Goal: Task Accomplishment & Management: Use online tool/utility

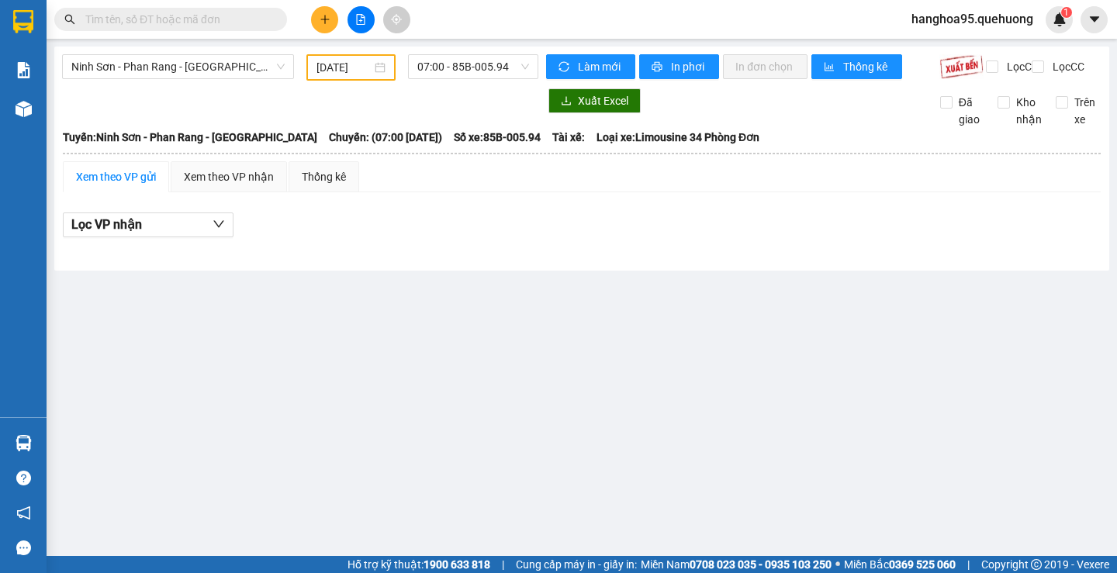
click at [375, 65] on div "[DATE]" at bounding box center [350, 67] width 69 height 17
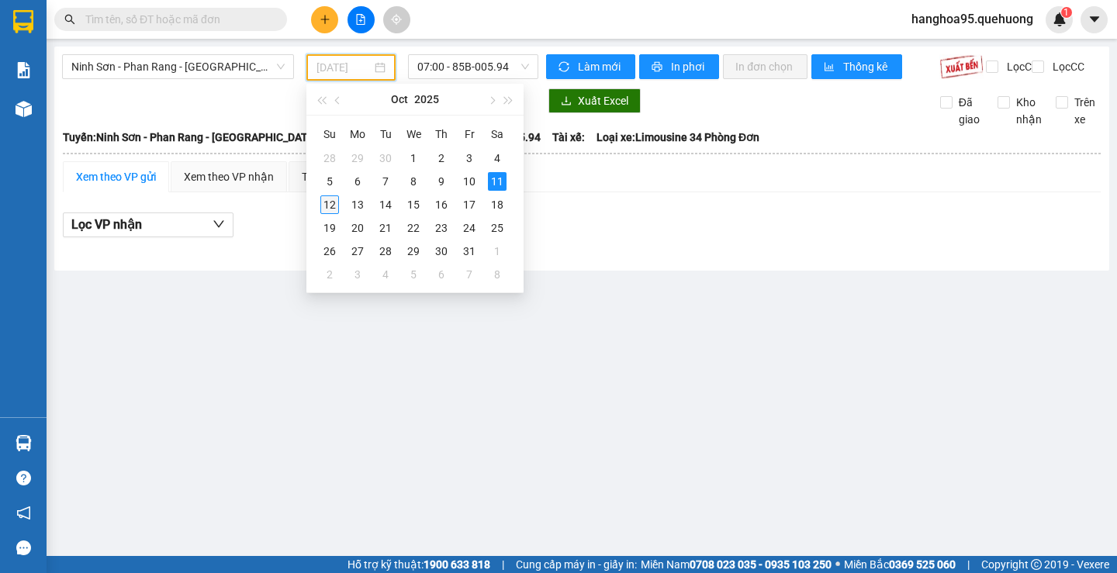
click at [334, 206] on div "12" at bounding box center [329, 204] width 19 height 19
type input "[DATE]"
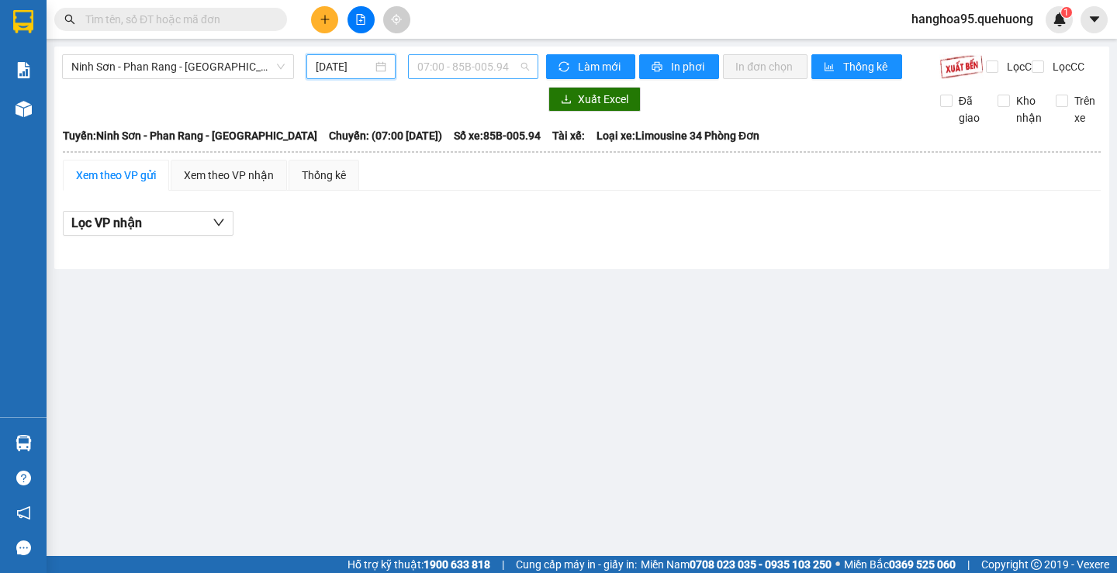
click at [512, 65] on span "07:00 - 85B-005.94" at bounding box center [473, 66] width 112 height 23
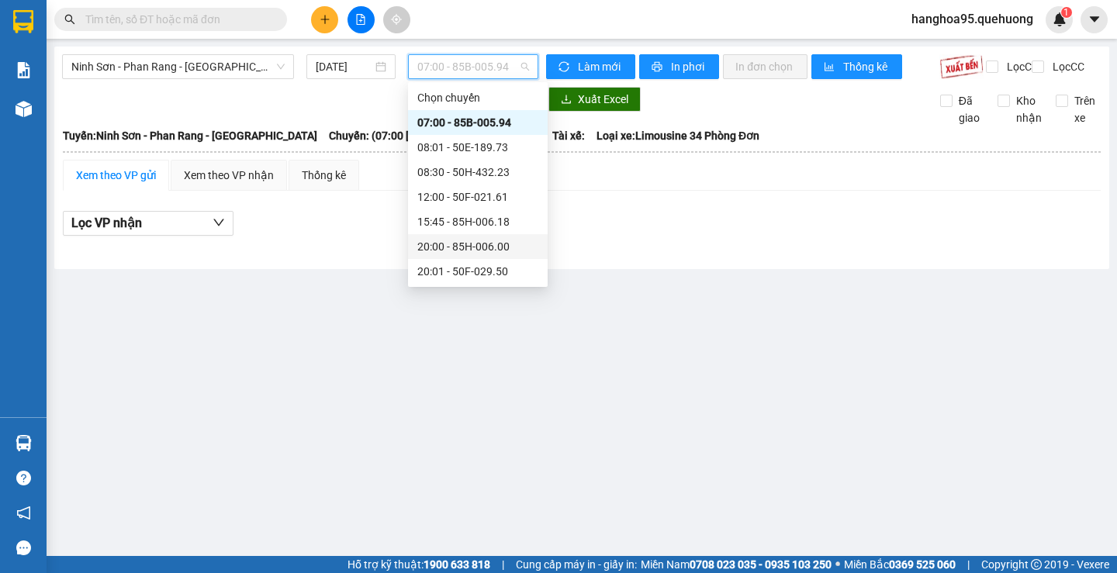
click at [465, 251] on div "20:00 - 85H-006.00" at bounding box center [477, 246] width 121 height 17
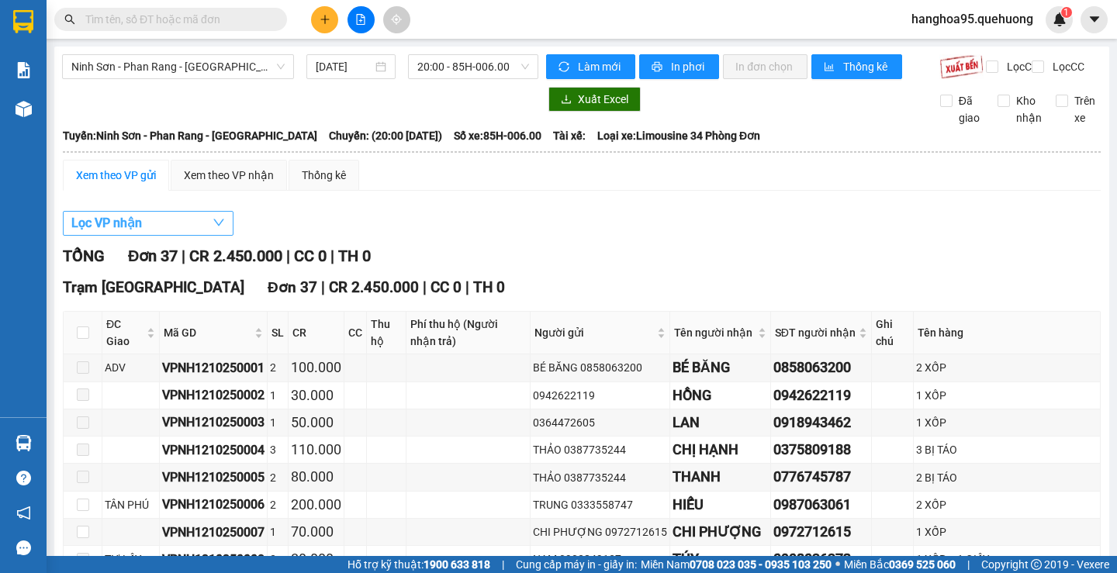
click at [130, 233] on span "Lọc VP nhận" at bounding box center [106, 222] width 71 height 19
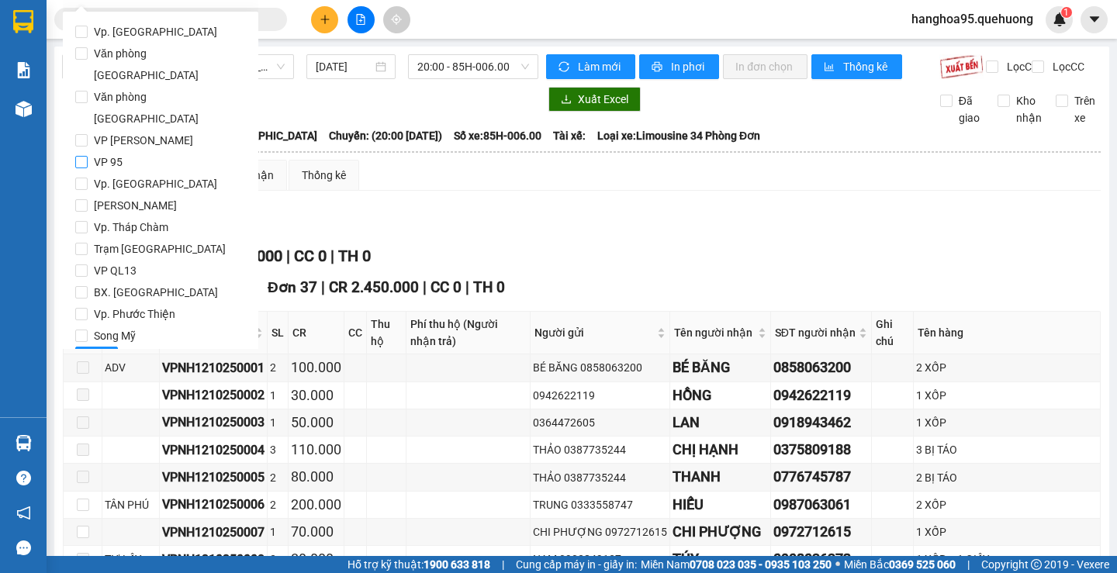
click at [85, 156] on input "VP 95" at bounding box center [81, 162] width 12 height 12
checkbox input "true"
click at [86, 199] on input "[PERSON_NAME]" at bounding box center [81, 205] width 12 height 12
checkbox input "true"
click at [92, 351] on span "Lọc" at bounding box center [97, 359] width 18 height 17
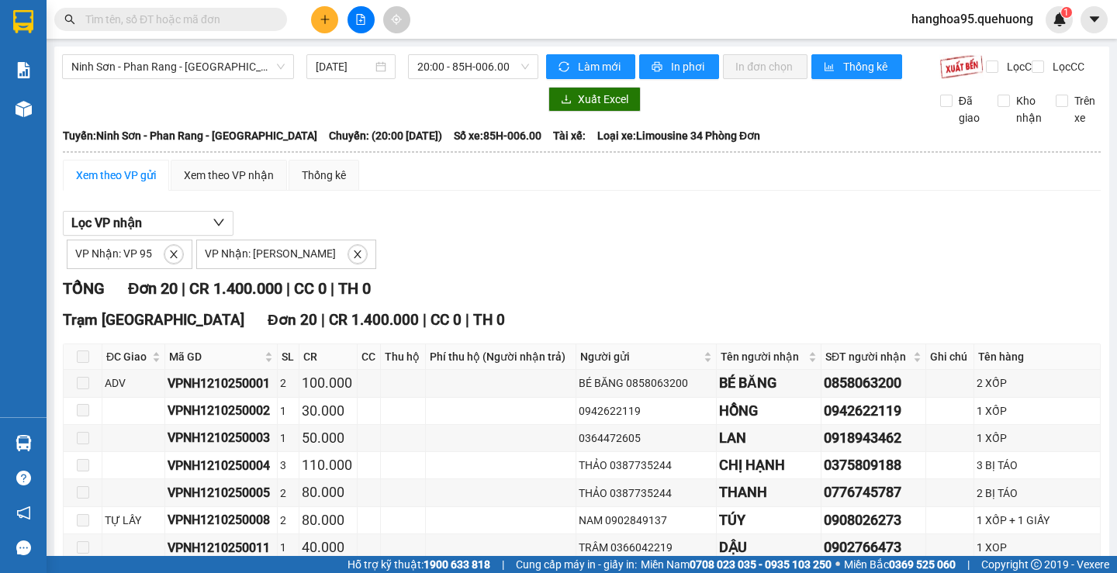
scroll to position [455, 0]
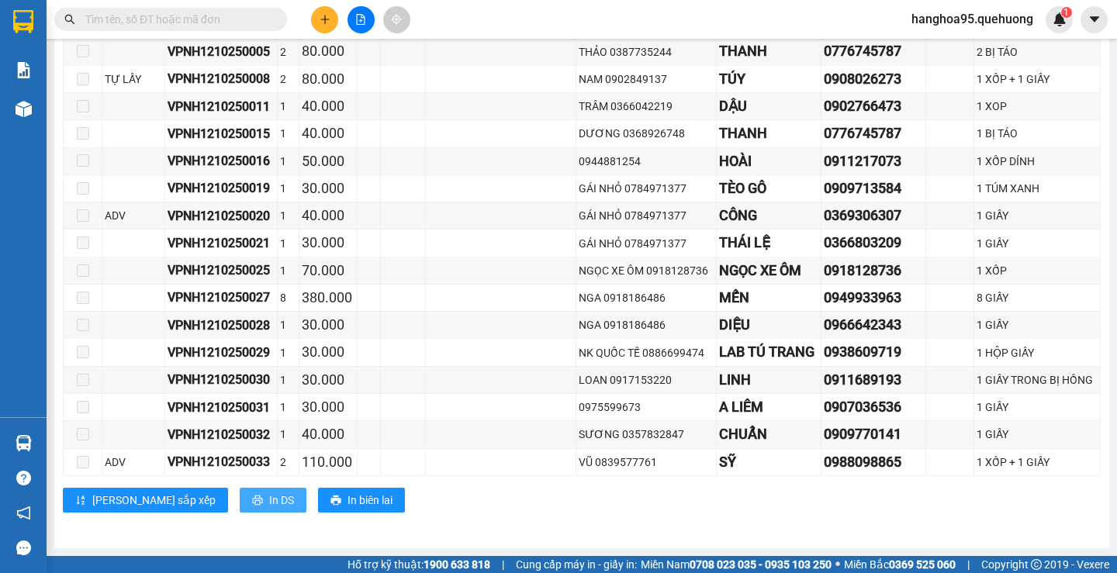
click at [240, 504] on button "In DS" at bounding box center [273, 500] width 67 height 25
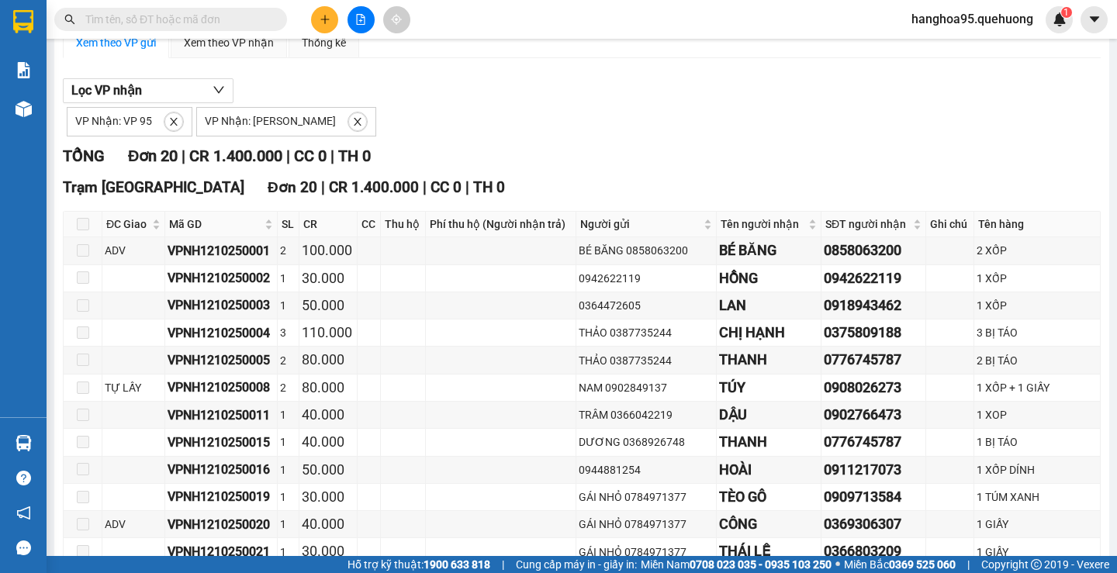
scroll to position [0, 0]
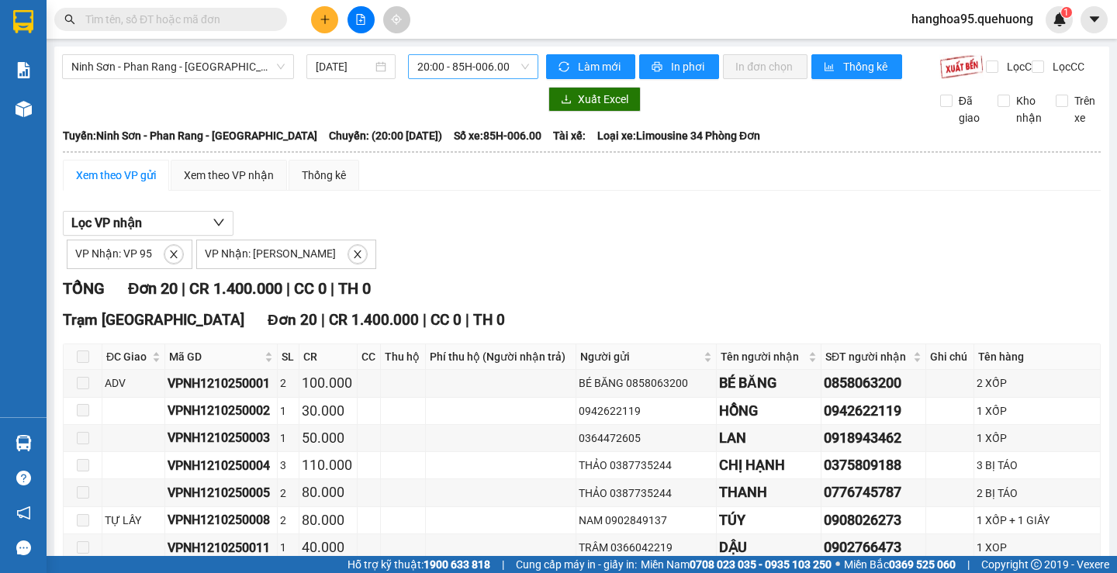
click at [520, 69] on span "20:00 - 85H-006.00" at bounding box center [473, 66] width 112 height 23
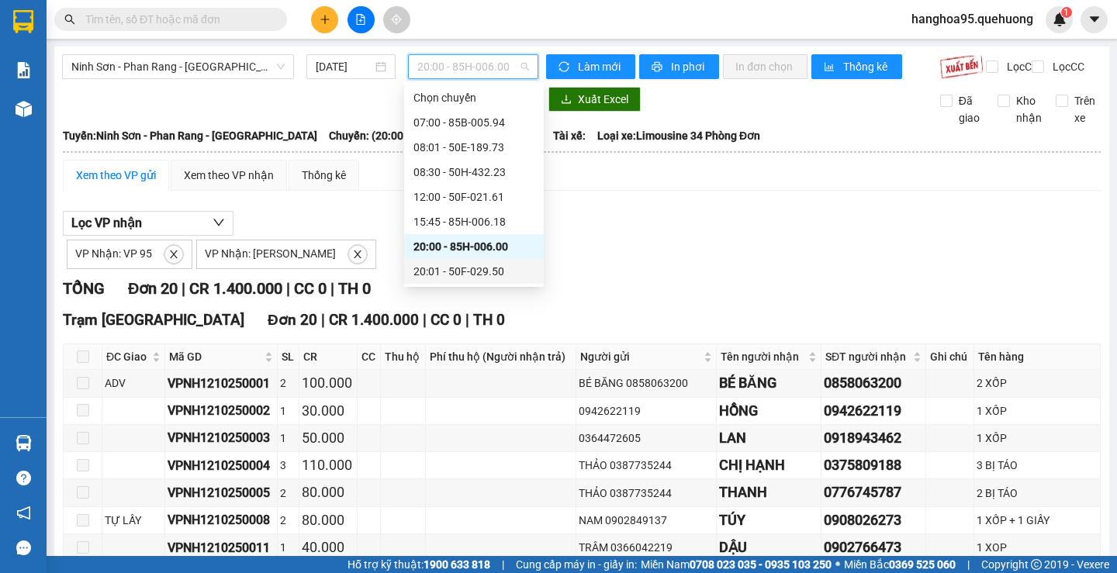
click at [484, 271] on div "20:01 - 50F-029.50" at bounding box center [473, 271] width 121 height 17
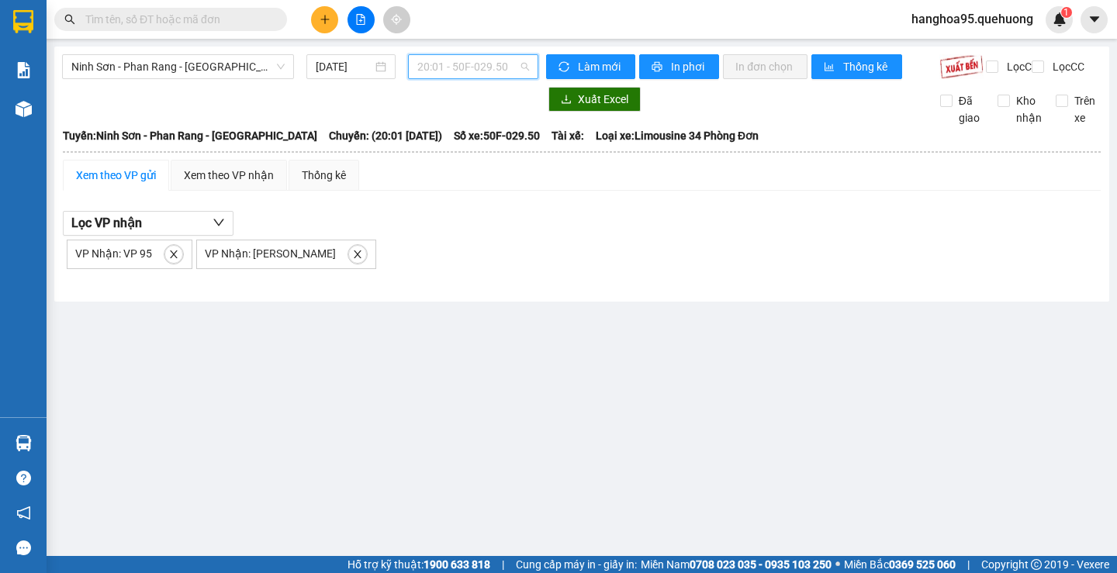
click at [513, 67] on span "20:01 - 50F-029.50" at bounding box center [473, 66] width 112 height 23
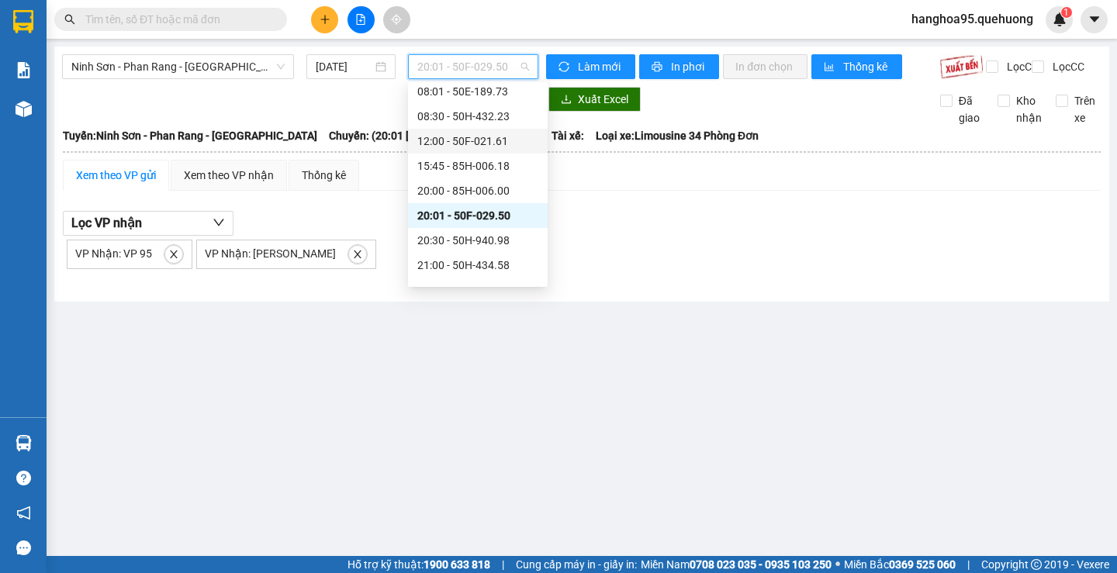
scroll to position [78, 0]
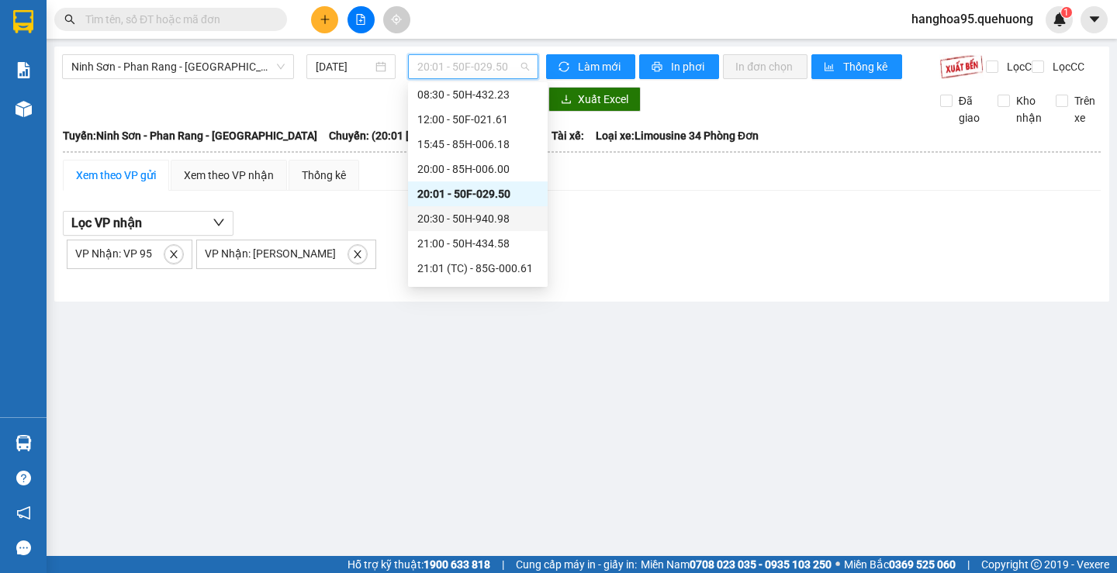
click at [490, 222] on div "20:30 - 50H-940.98" at bounding box center [477, 218] width 121 height 17
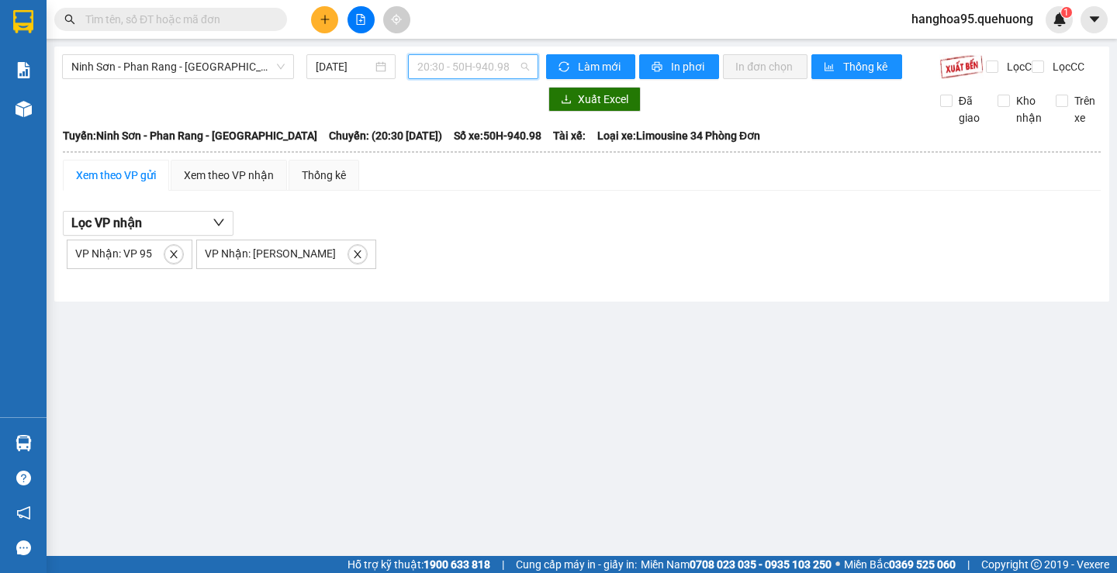
click at [518, 71] on span "20:30 - 50H-940.98" at bounding box center [473, 66] width 112 height 23
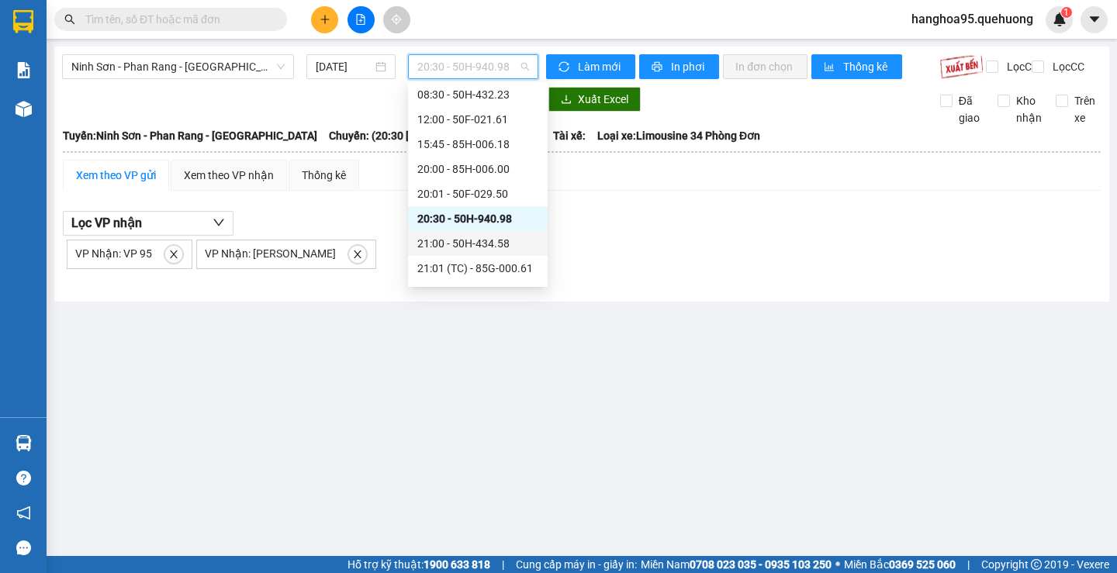
click at [486, 251] on div "21:00 - 50H-434.58" at bounding box center [477, 243] width 121 height 17
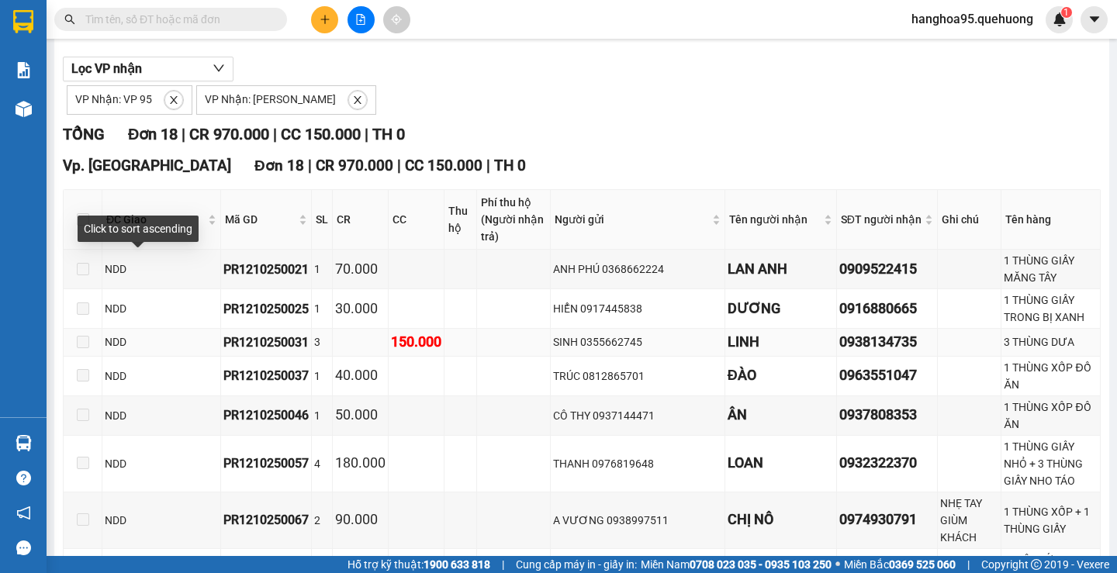
scroll to position [155, 0]
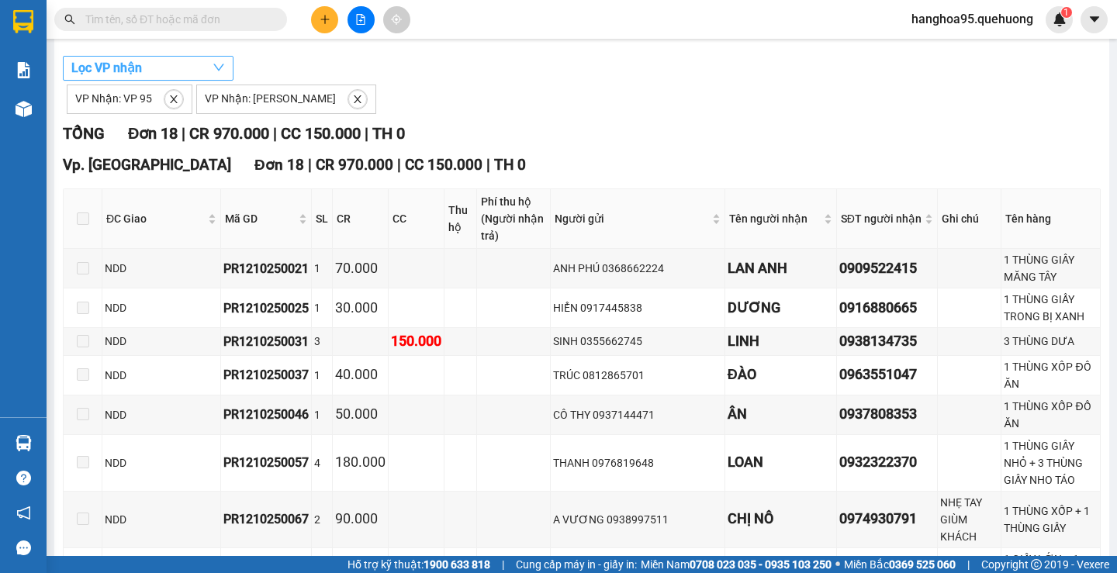
click at [125, 78] on span "Lọc VP nhận" at bounding box center [106, 67] width 71 height 19
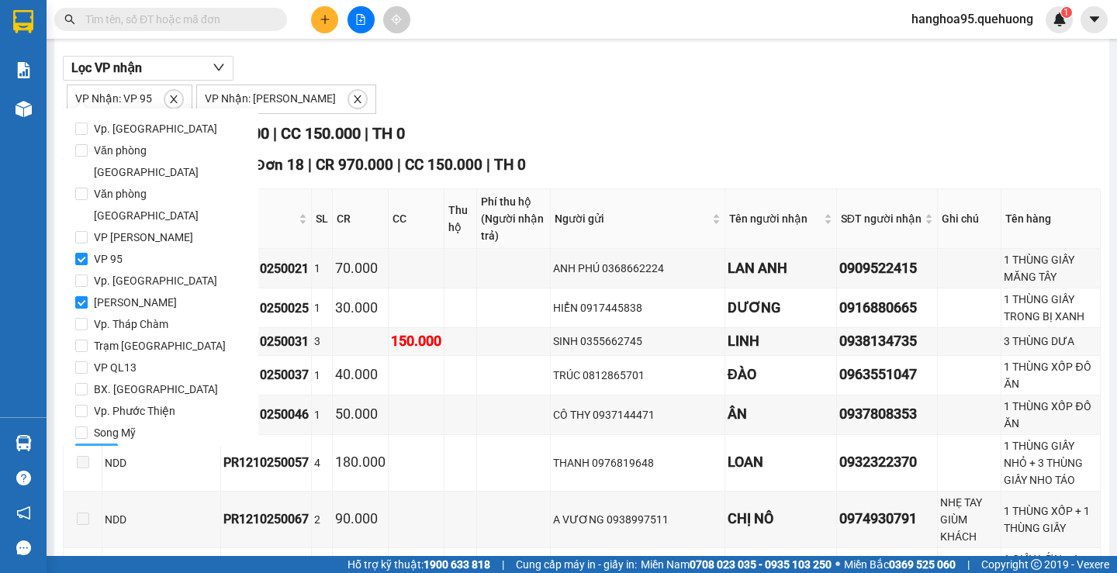
click at [103, 448] on span "Lọc" at bounding box center [97, 456] width 18 height 17
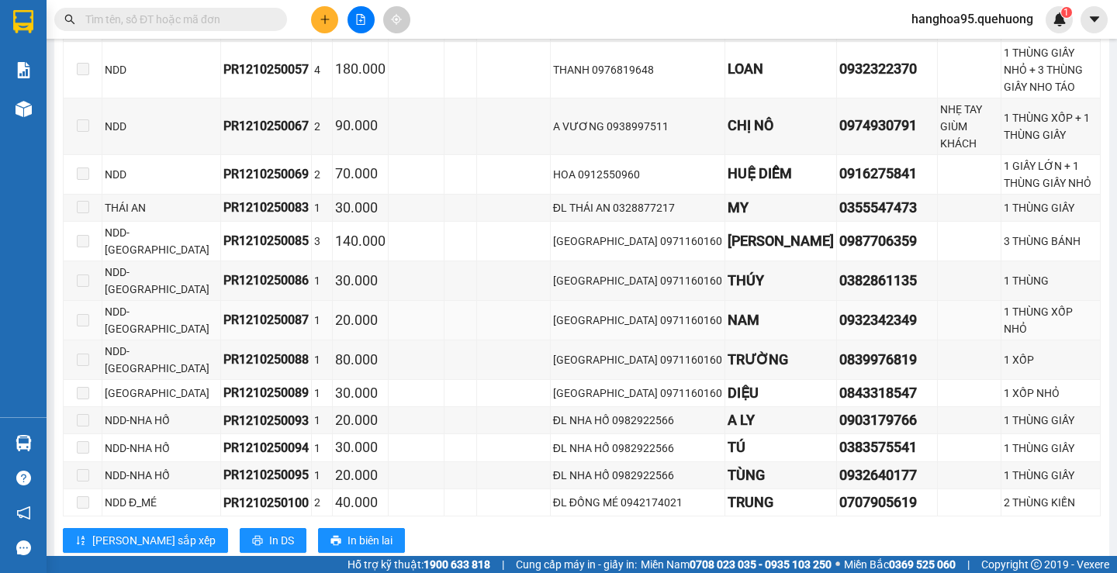
scroll to position [551, 0]
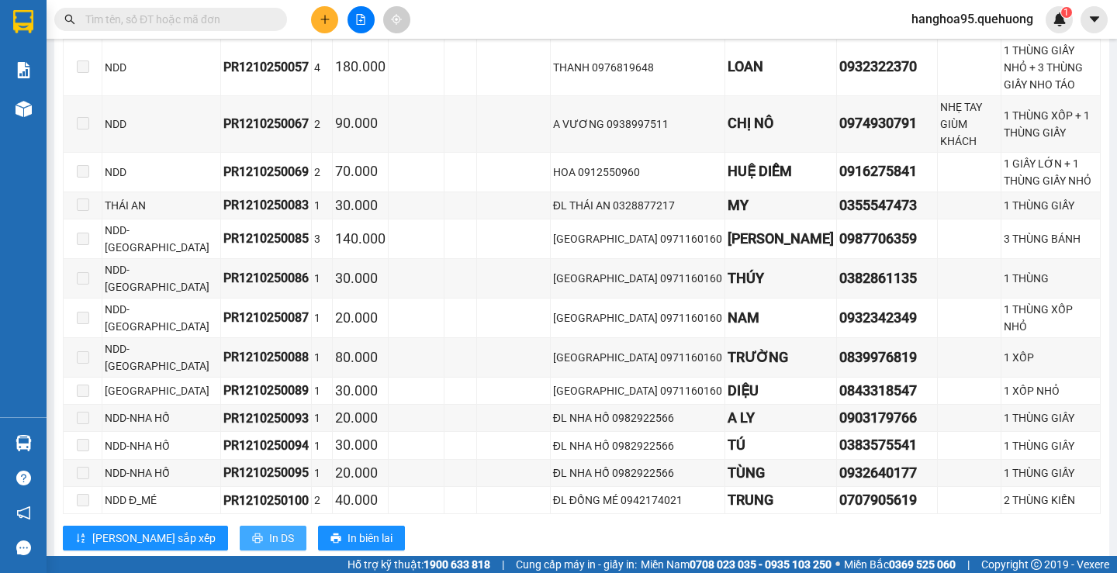
click at [269, 530] on span "In DS" at bounding box center [281, 538] width 25 height 17
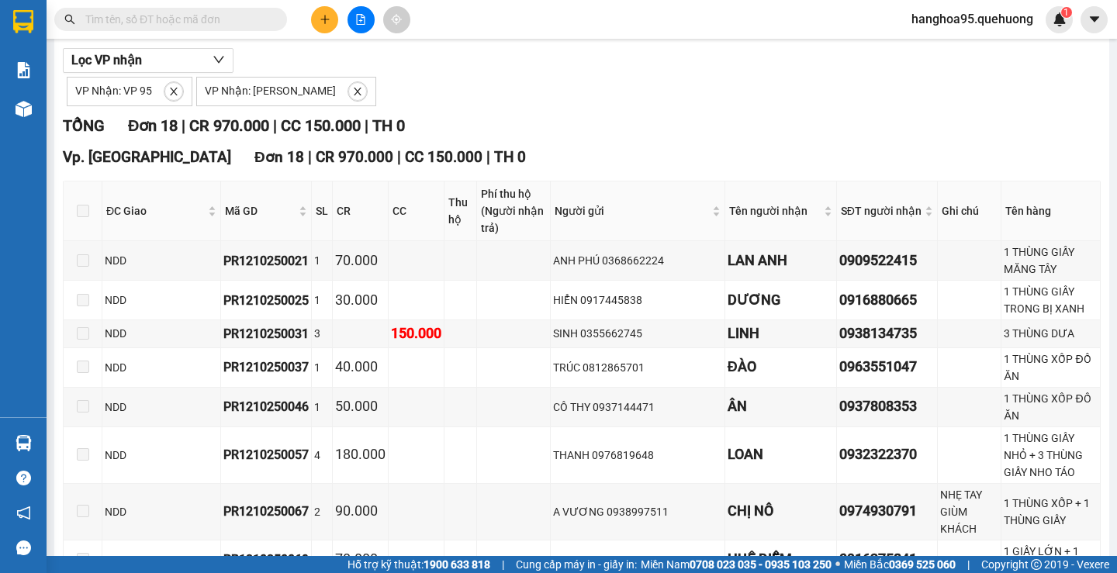
scroll to position [0, 0]
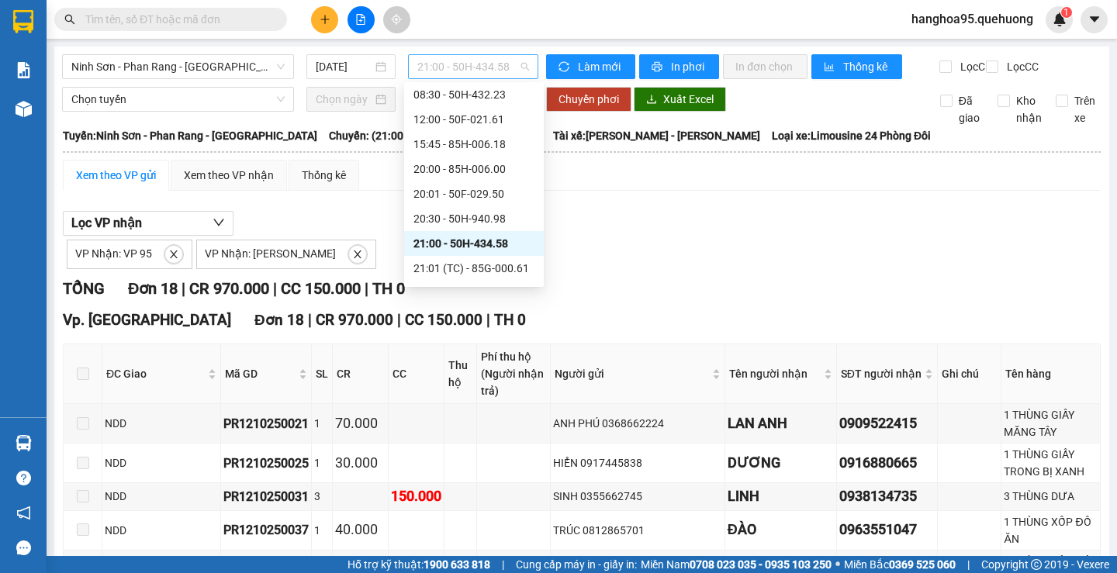
click at [510, 74] on span "21:00 - 50H-434.58" at bounding box center [473, 66] width 112 height 23
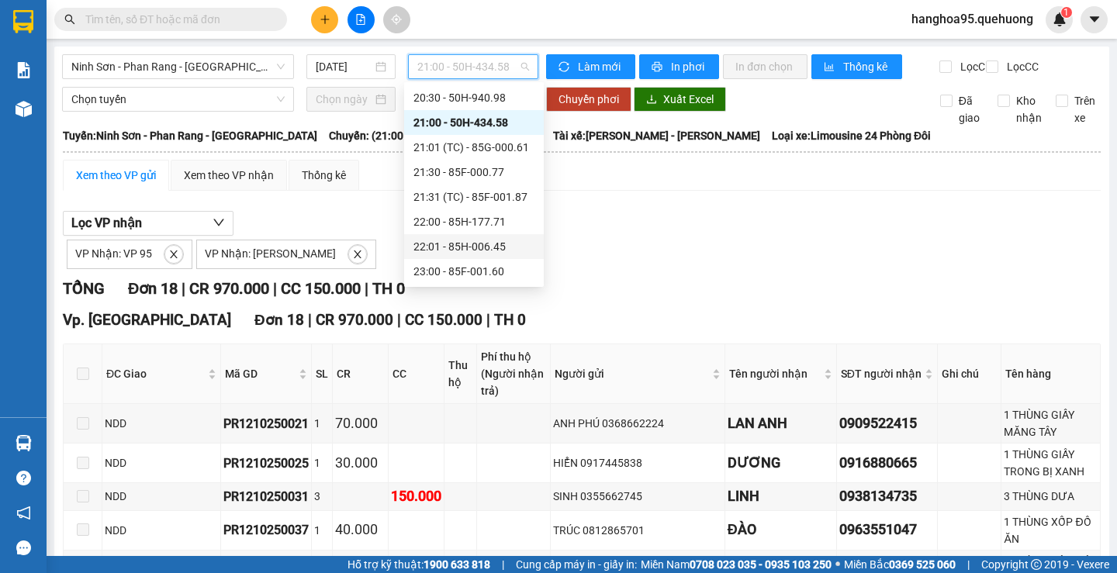
click at [474, 250] on div "22:01 - 85H-006.45" at bounding box center [473, 246] width 121 height 17
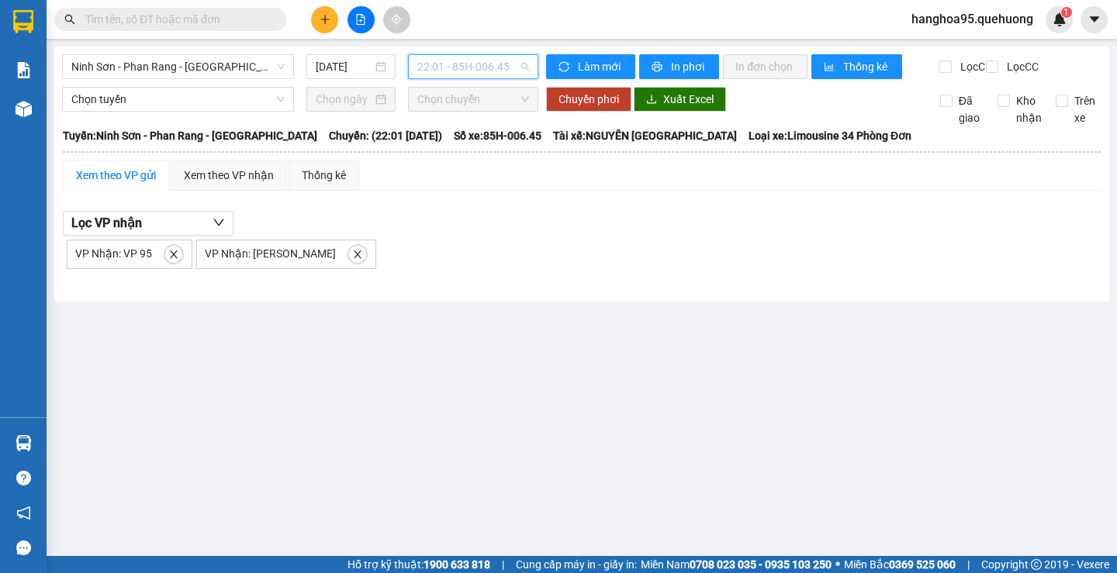
drag, startPoint x: 516, startPoint y: 71, endPoint x: 513, endPoint y: 105, distance: 34.2
click at [517, 71] on span "22:01 - 85H-006.45" at bounding box center [473, 66] width 112 height 23
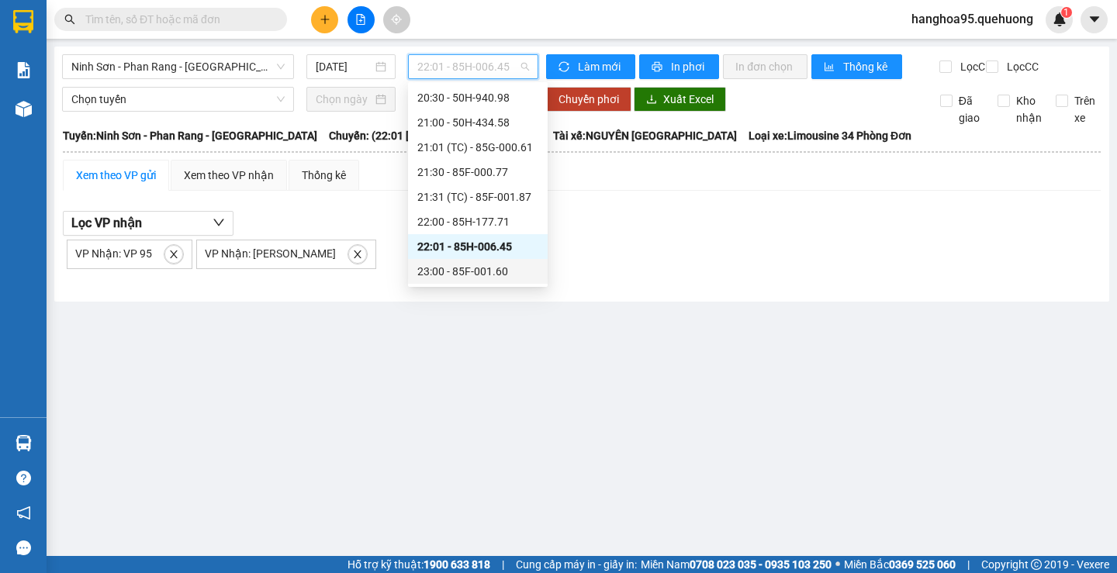
click at [490, 277] on div "23:00 - 85F-001.60" at bounding box center [477, 271] width 121 height 17
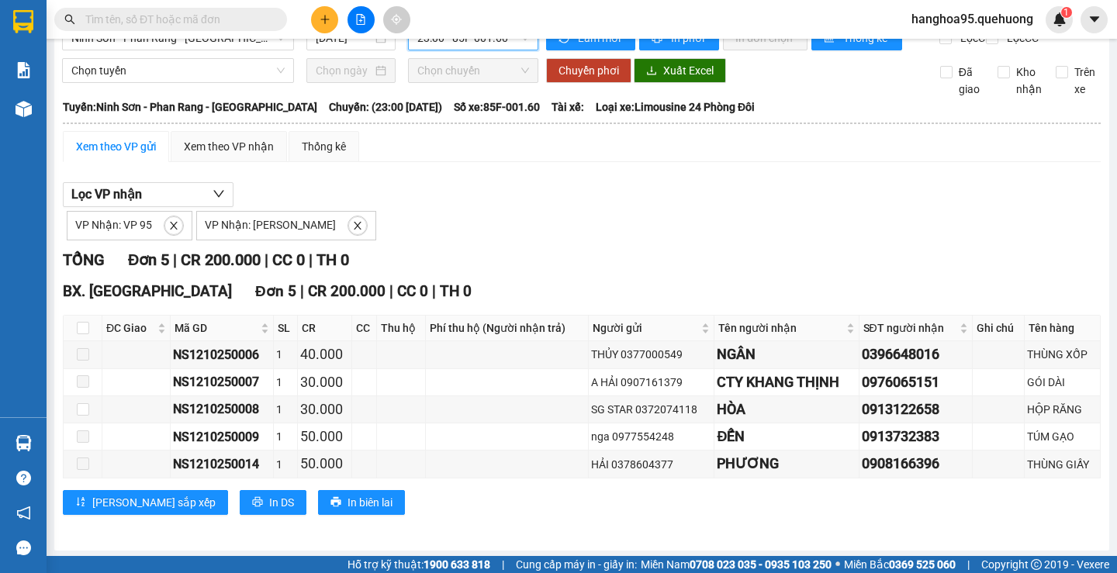
scroll to position [44, 0]
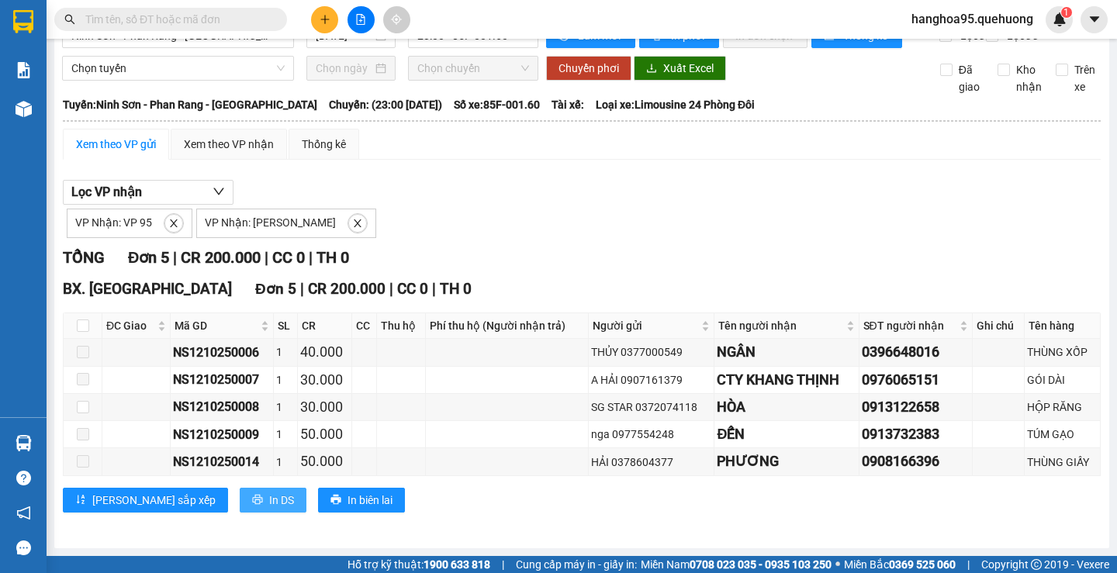
click at [269, 502] on span "In DS" at bounding box center [281, 500] width 25 height 17
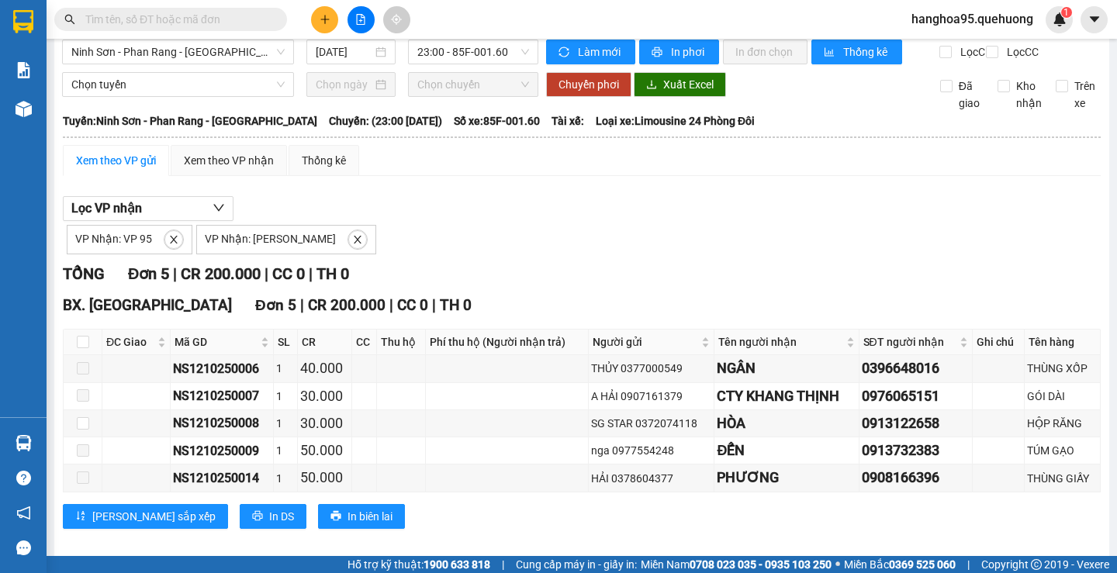
scroll to position [0, 0]
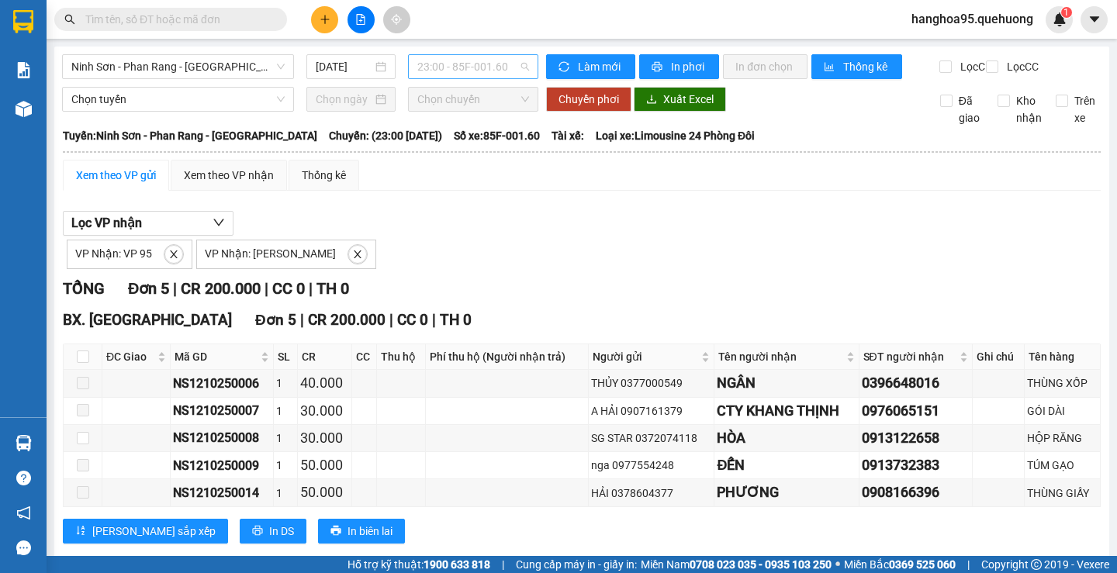
click at [515, 63] on span "23:00 - 85F-001.60" at bounding box center [473, 66] width 112 height 23
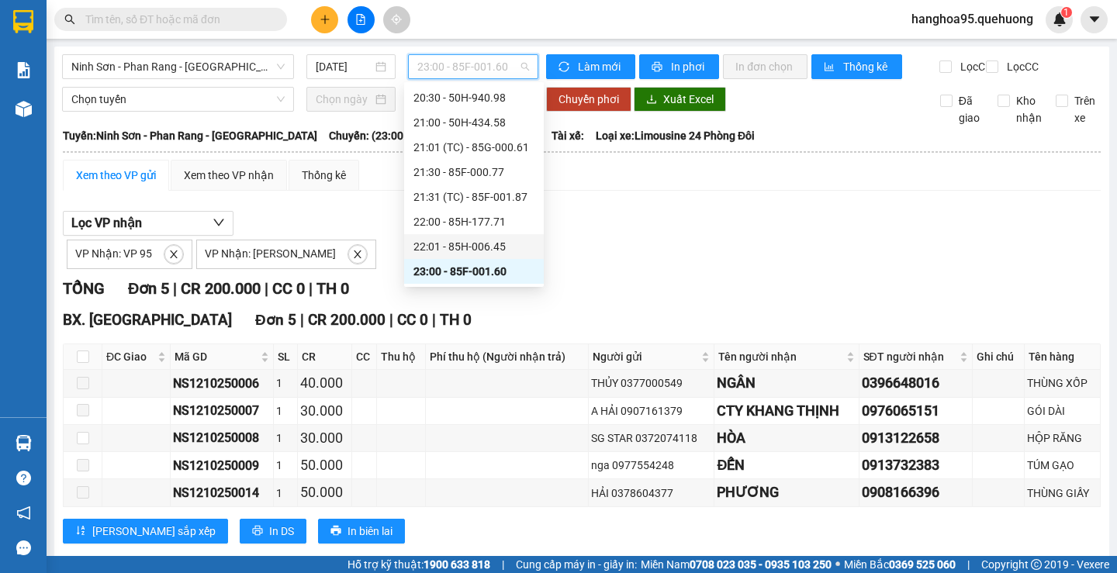
click at [496, 251] on div "22:01 - 85H-006.45" at bounding box center [473, 246] width 121 height 17
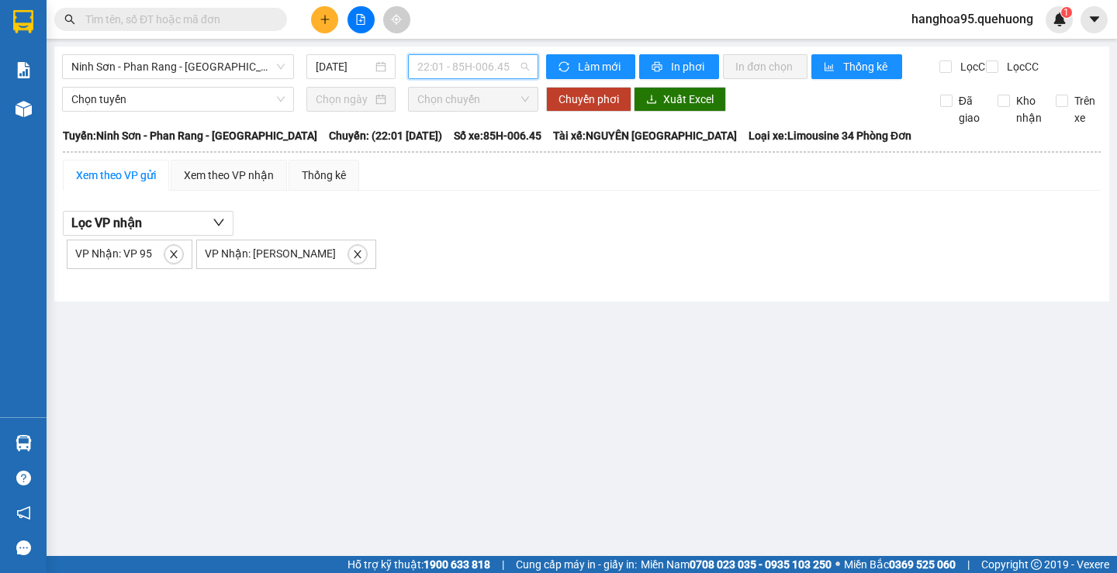
click at [527, 67] on span "22:01 - 85H-006.45" at bounding box center [473, 66] width 112 height 23
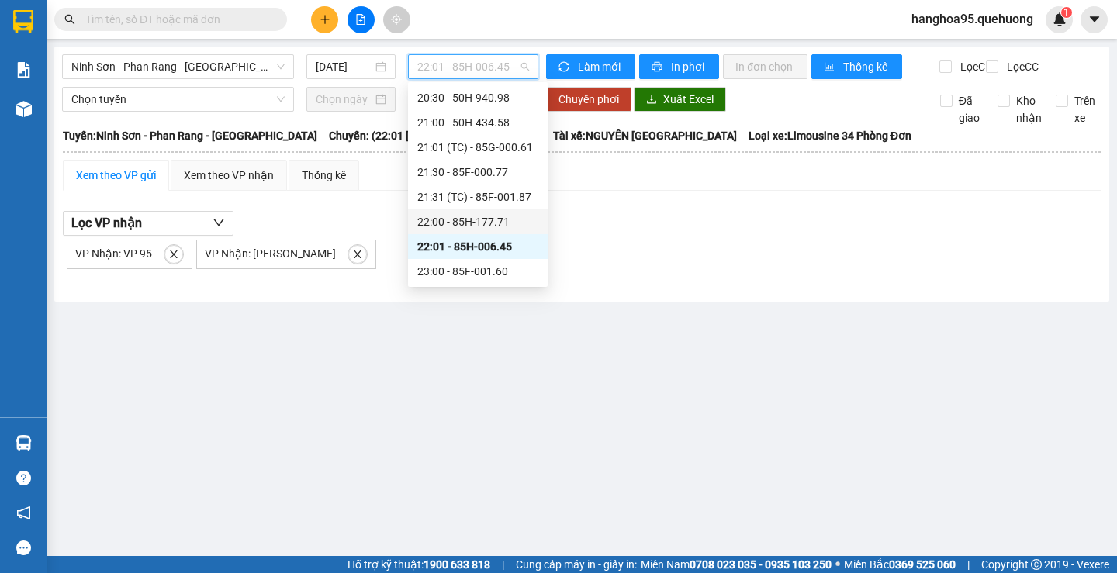
click at [493, 216] on div "22:00 - 85H-177.71" at bounding box center [477, 221] width 121 height 17
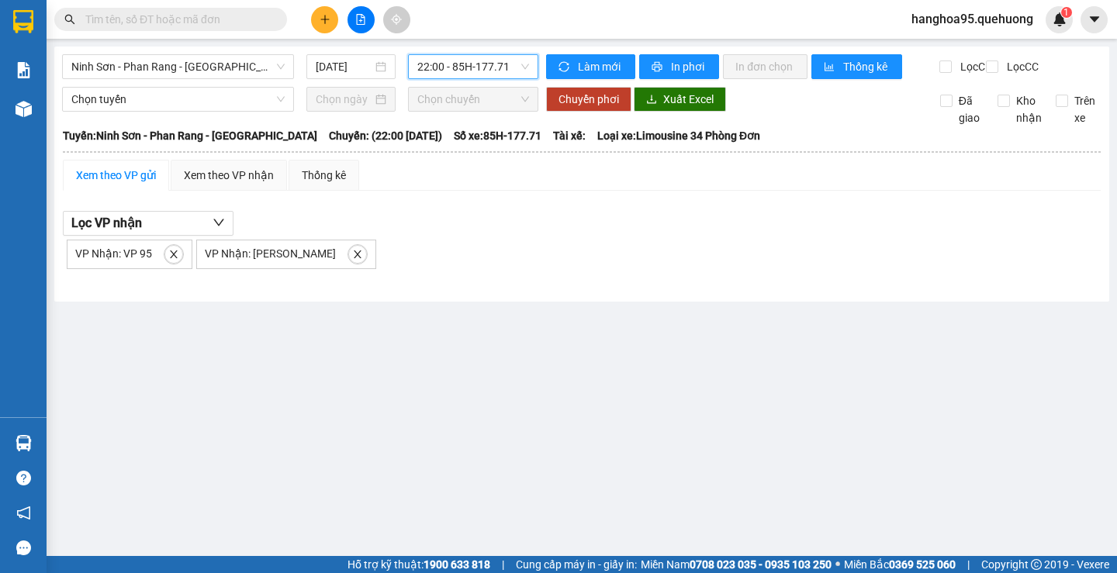
click at [524, 70] on span "22:00 - 85H-177.71" at bounding box center [473, 66] width 112 height 23
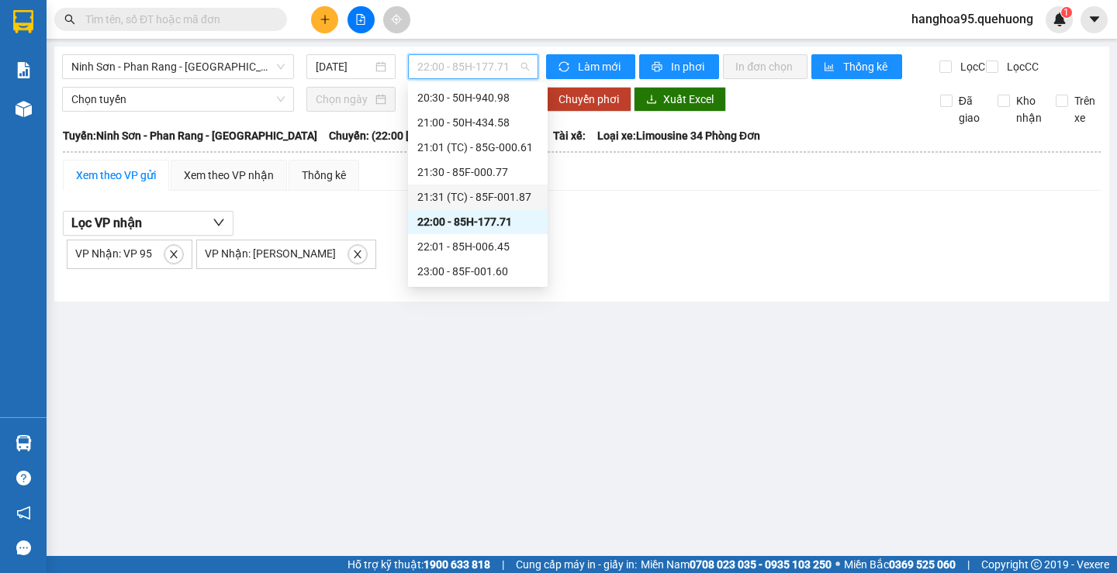
click at [471, 201] on div "21:31 (TC) - 85F-001.87" at bounding box center [477, 196] width 121 height 17
click at [521, 60] on span "21:31 (TC) - 85F-001.87" at bounding box center [473, 66] width 112 height 23
click at [489, 173] on div "21:30 - 85F-000.77" at bounding box center [477, 172] width 121 height 17
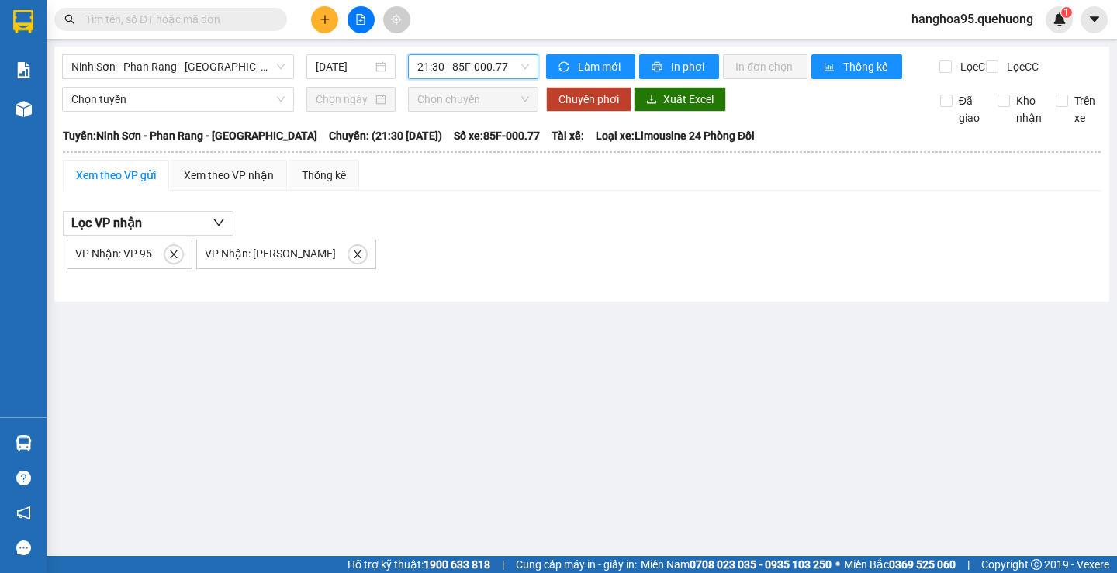
drag, startPoint x: 524, startPoint y: 62, endPoint x: 517, endPoint y: 73, distance: 12.5
click at [520, 67] on span "21:30 - 85F-000.77" at bounding box center [473, 66] width 112 height 23
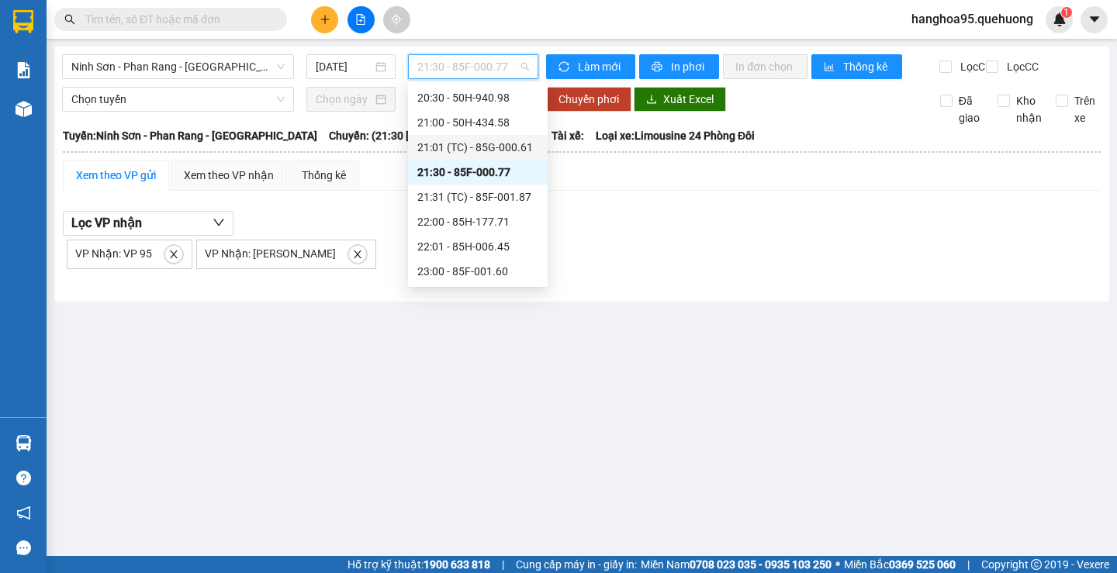
click at [469, 154] on div "21:01 (TC) - 85G-000.61" at bounding box center [477, 147] width 121 height 17
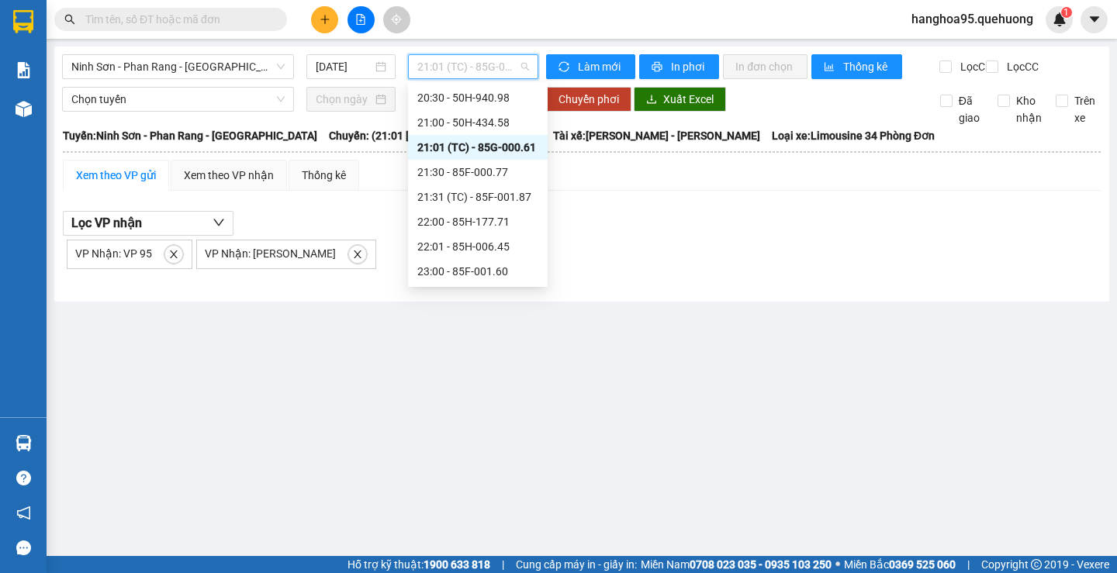
click at [517, 69] on span "21:01 (TC) - 85G-000.61" at bounding box center [473, 66] width 112 height 23
click at [494, 123] on div "21:00 - 50H-434.58" at bounding box center [477, 122] width 121 height 17
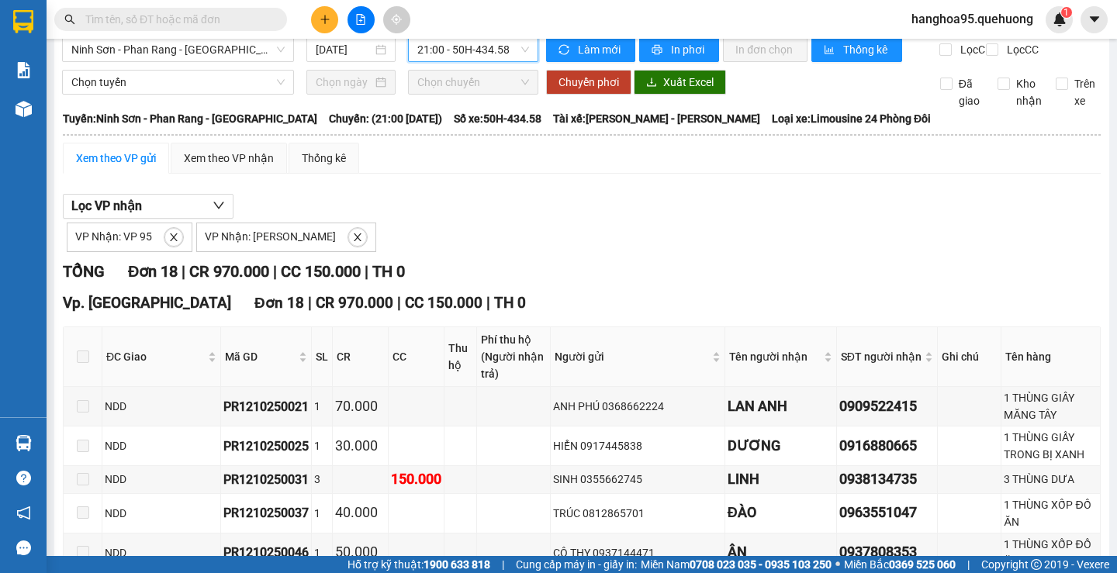
scroll to position [8, 0]
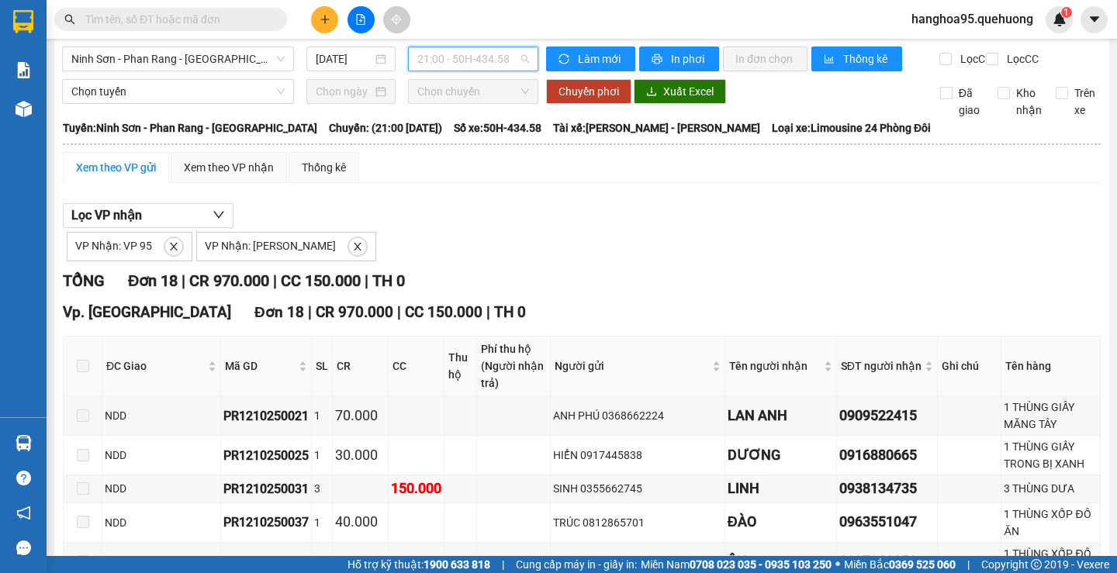
click at [512, 54] on span "21:00 - 50H-434.58" at bounding box center [473, 58] width 112 height 23
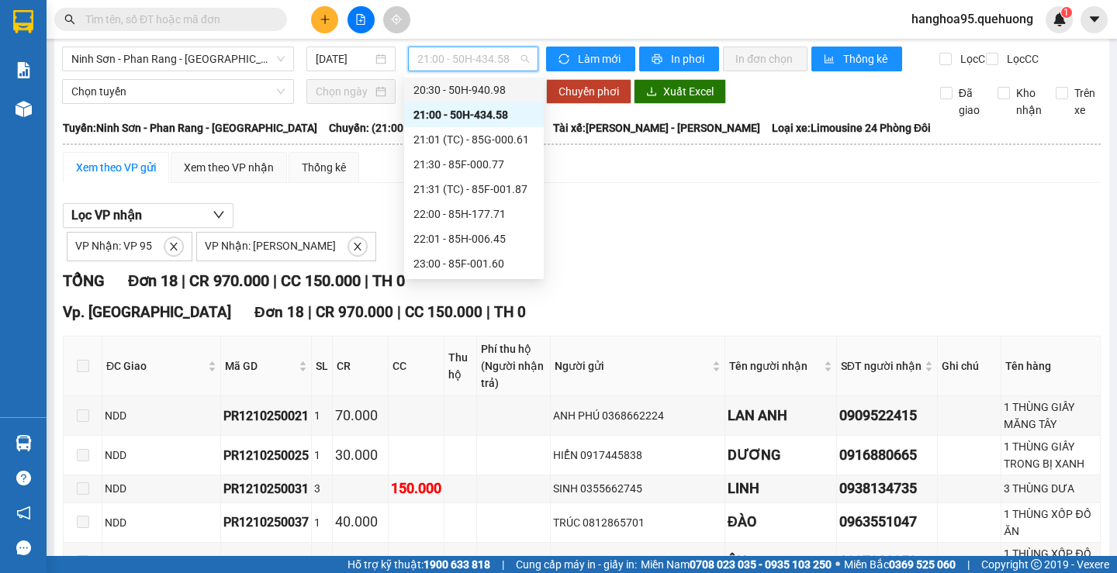
click at [491, 95] on div "20:30 - 50H-940.98" at bounding box center [473, 89] width 121 height 17
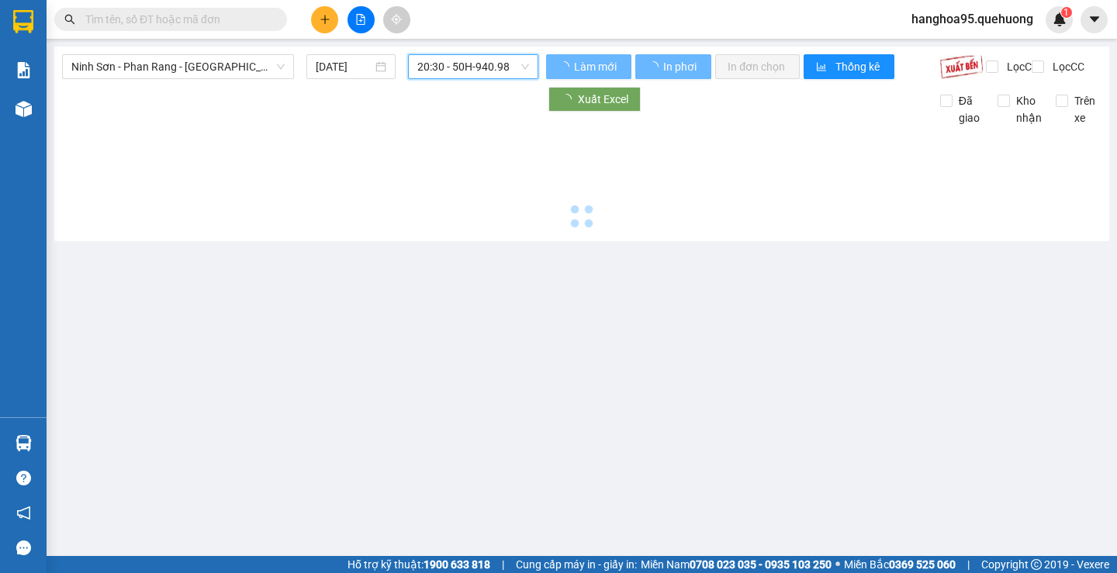
scroll to position [0, 0]
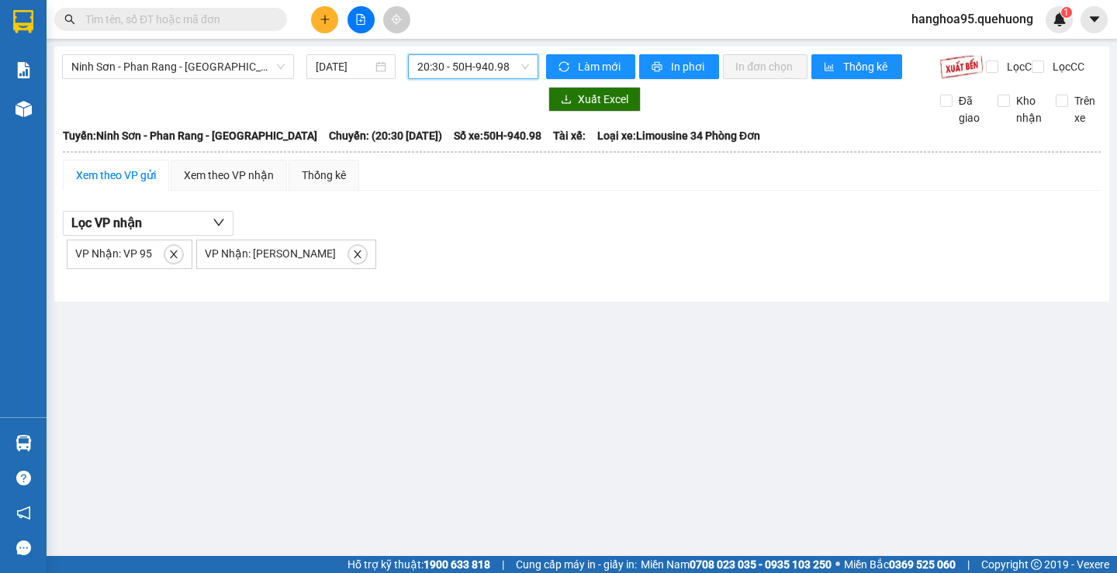
click at [523, 67] on span "20:30 - 50H-940.98" at bounding box center [473, 66] width 112 height 23
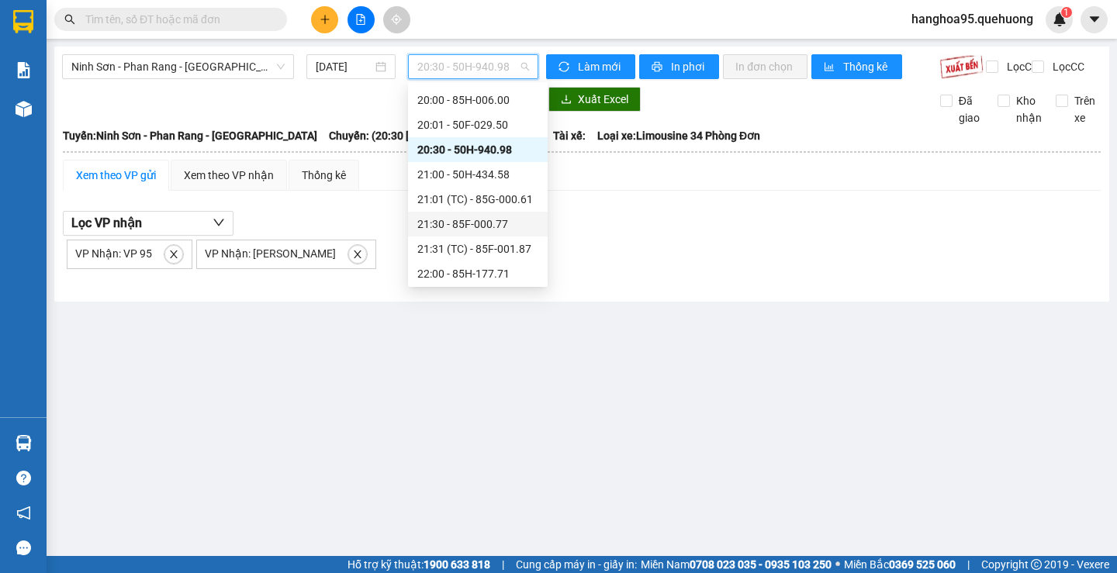
scroll to position [121, 0]
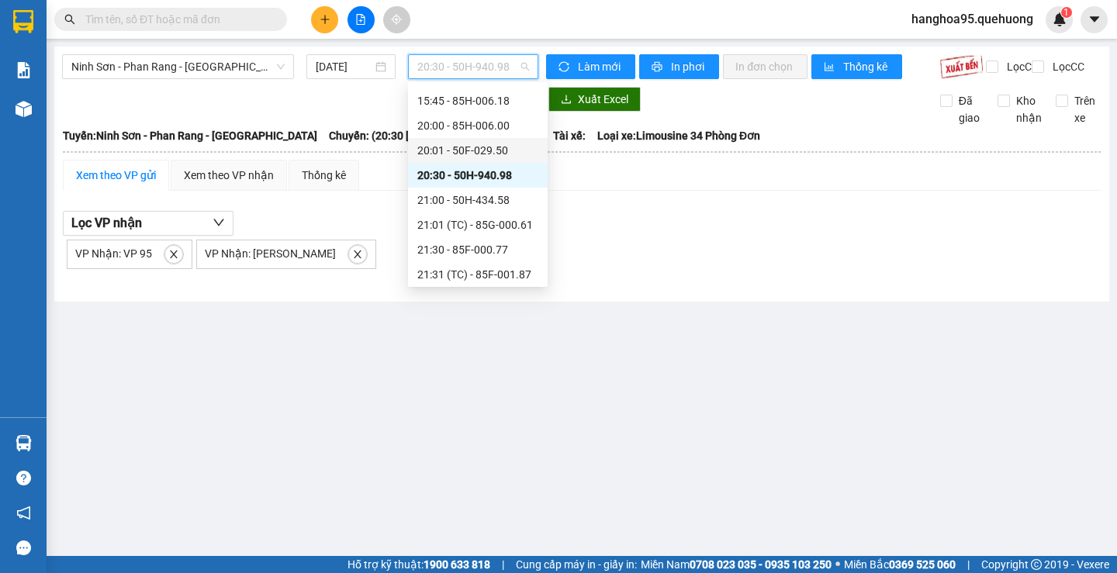
click at [486, 149] on div "20:01 - 50F-029.50" at bounding box center [477, 150] width 121 height 17
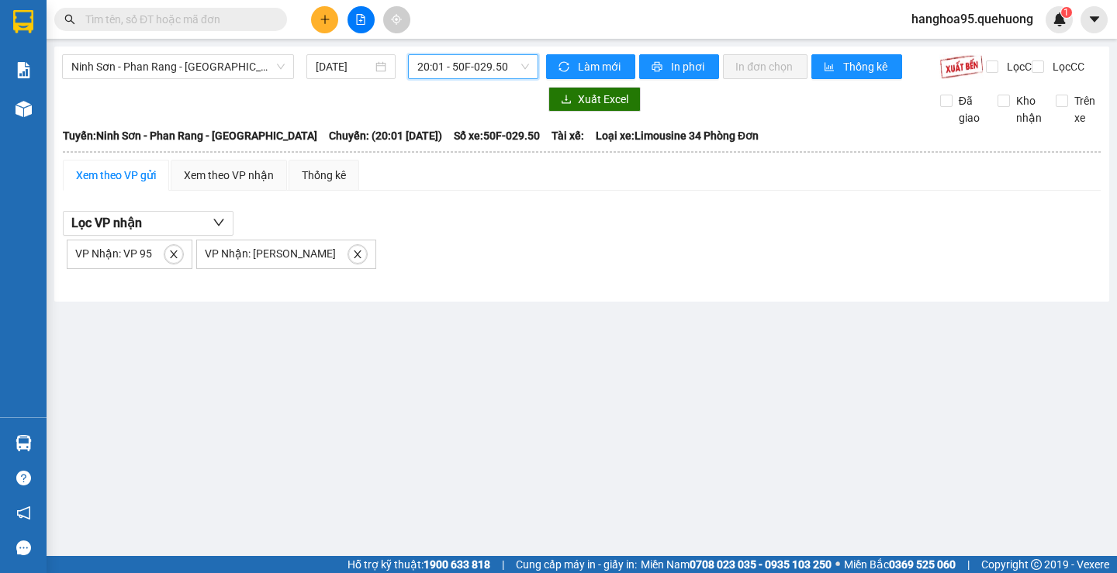
click at [514, 70] on span "20:01 - 50F-029.50" at bounding box center [473, 66] width 112 height 23
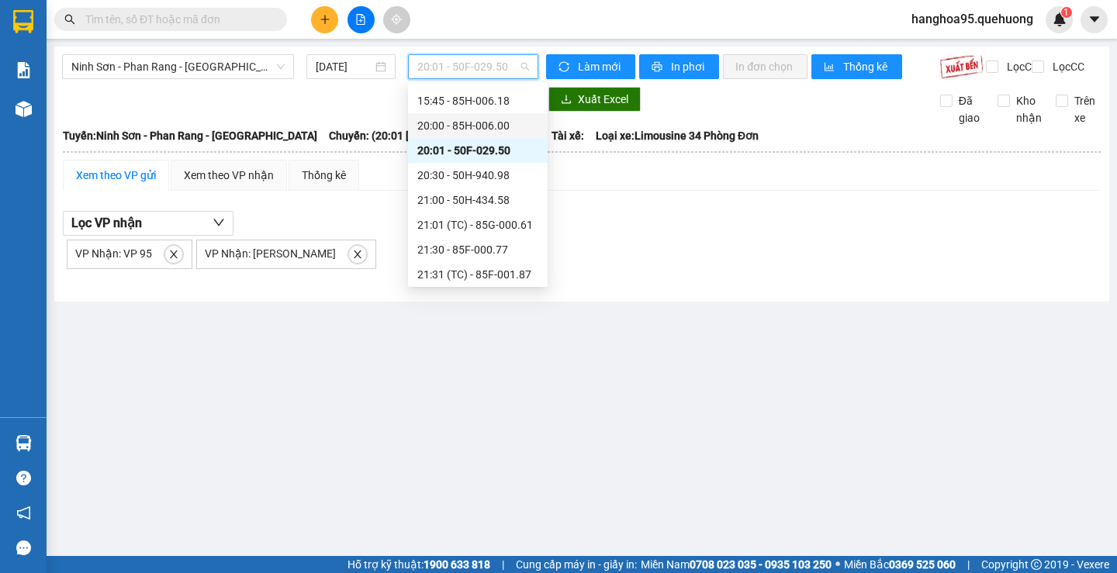
click at [486, 127] on div "20:00 - 85H-006.00" at bounding box center [477, 125] width 121 height 17
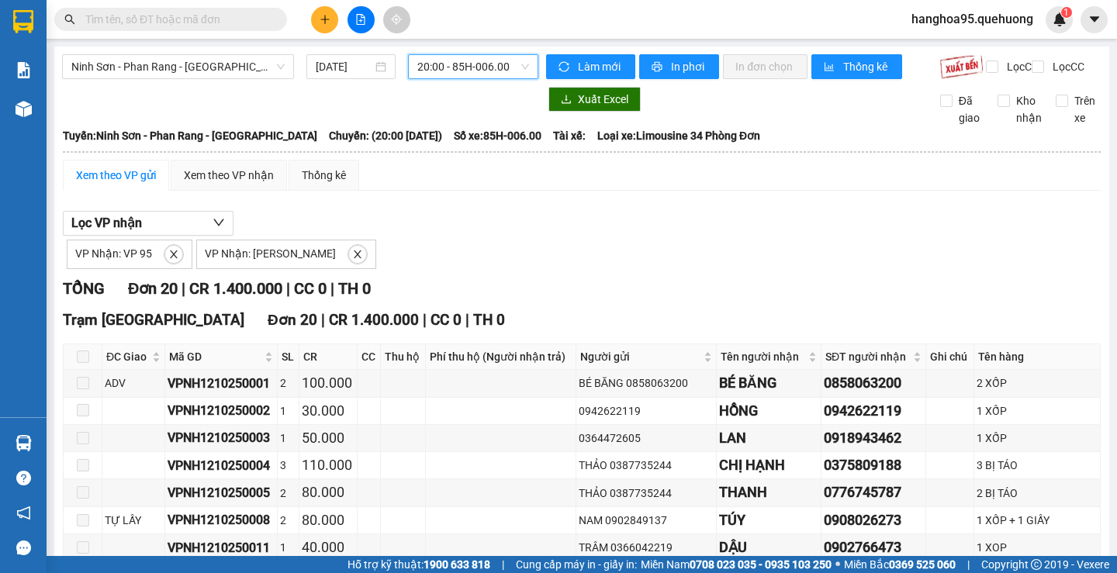
click at [506, 67] on span "20:00 - 85H-006.00" at bounding box center [473, 66] width 112 height 23
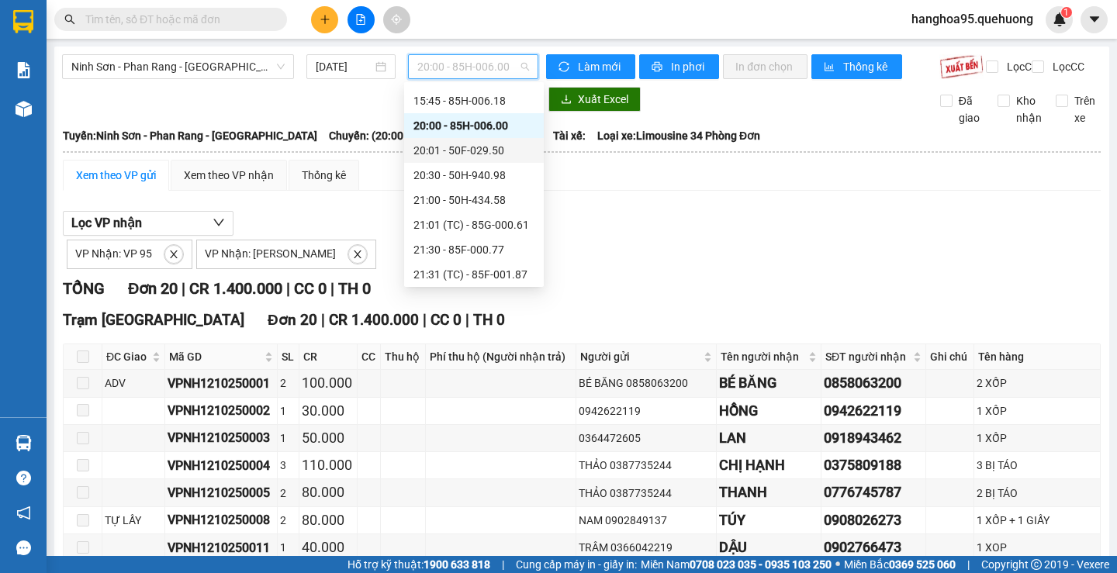
click at [481, 147] on div "20:01 - 50F-029.50" at bounding box center [473, 150] width 121 height 17
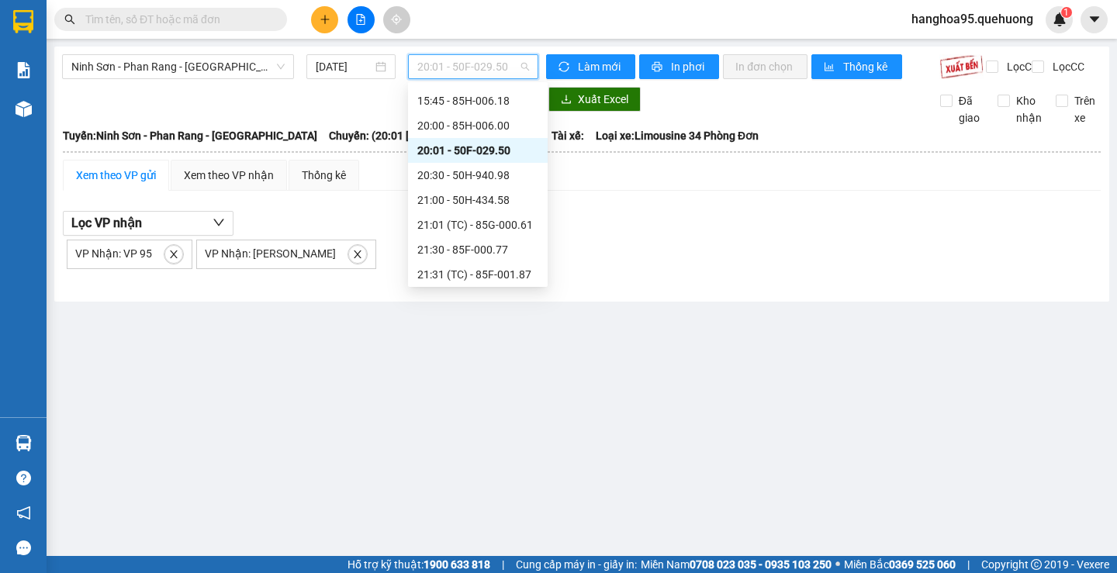
click at [519, 64] on span "20:01 - 50F-029.50" at bounding box center [473, 66] width 112 height 23
click at [493, 174] on div "20:30 - 50H-940.98" at bounding box center [477, 175] width 121 height 17
click at [517, 63] on span "20:30 - 50H-940.98" at bounding box center [473, 66] width 112 height 23
click at [494, 200] on div "21:00 - 50H-434.58" at bounding box center [477, 200] width 121 height 17
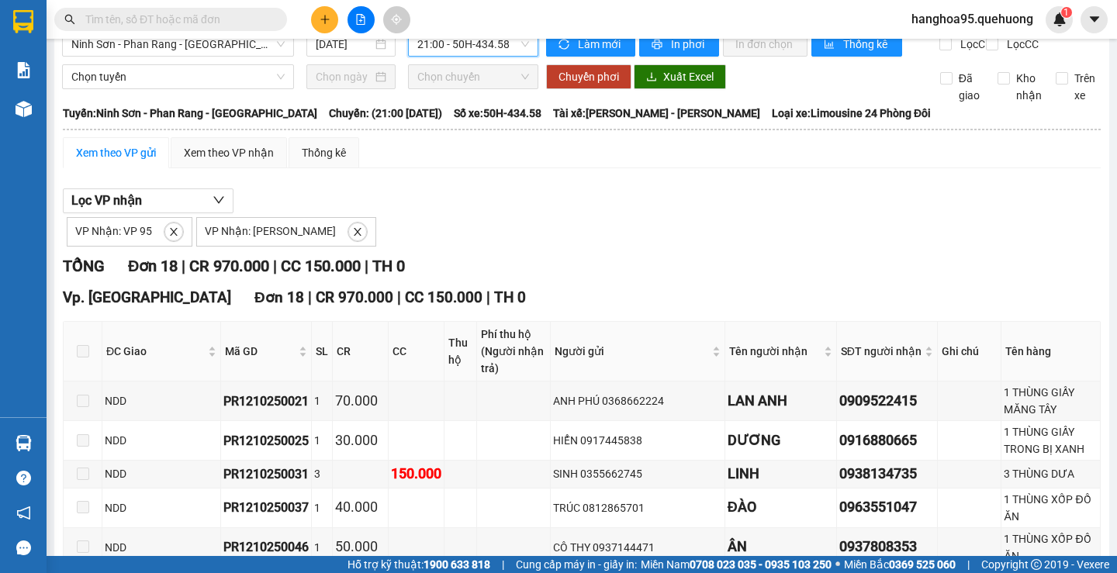
scroll to position [8, 0]
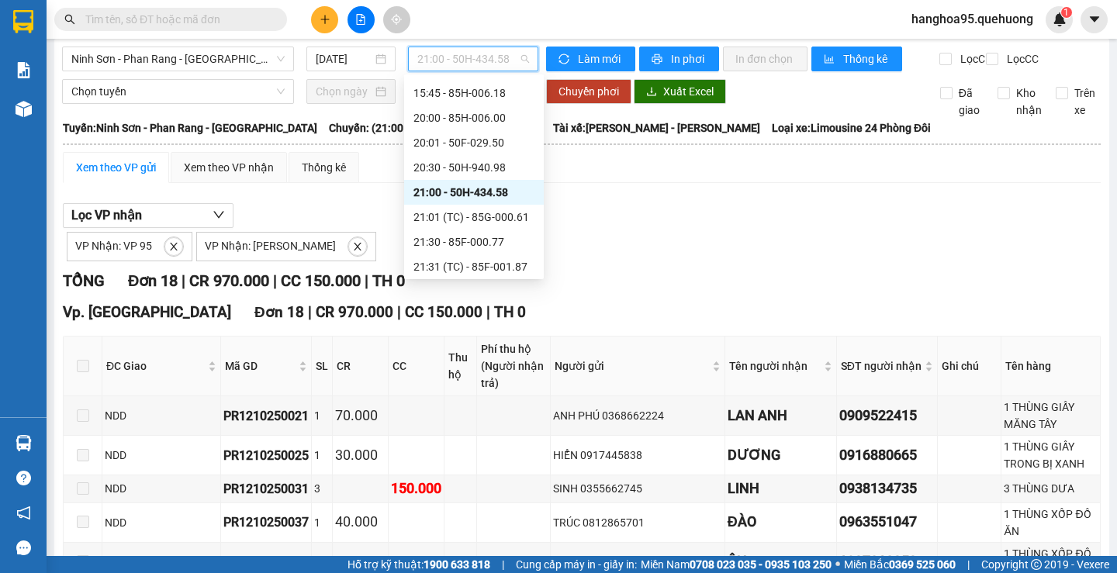
click at [515, 52] on span "21:00 - 50H-434.58" at bounding box center [473, 58] width 112 height 23
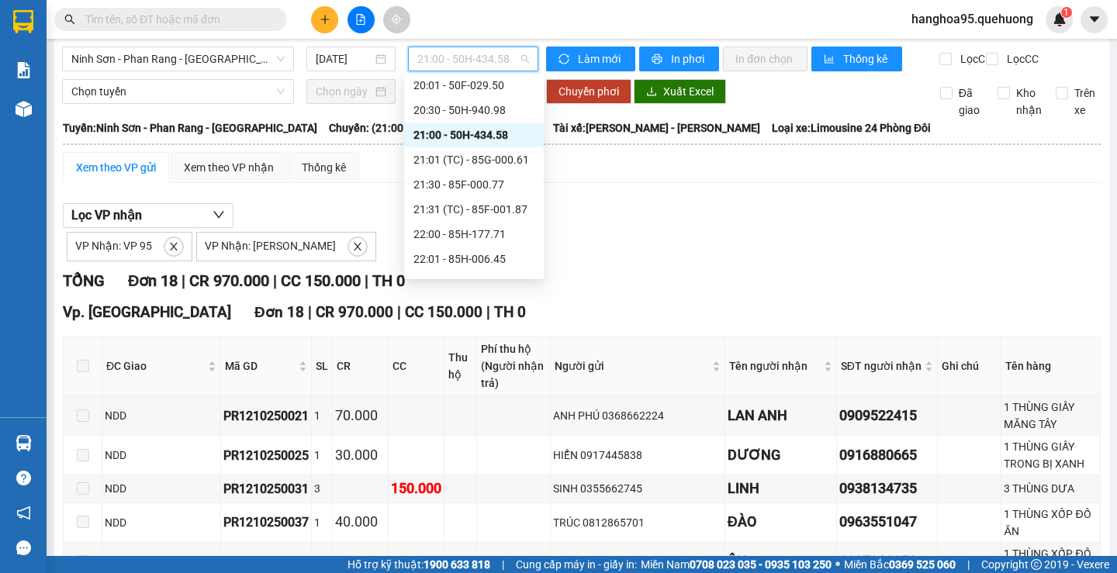
scroll to position [199, 0]
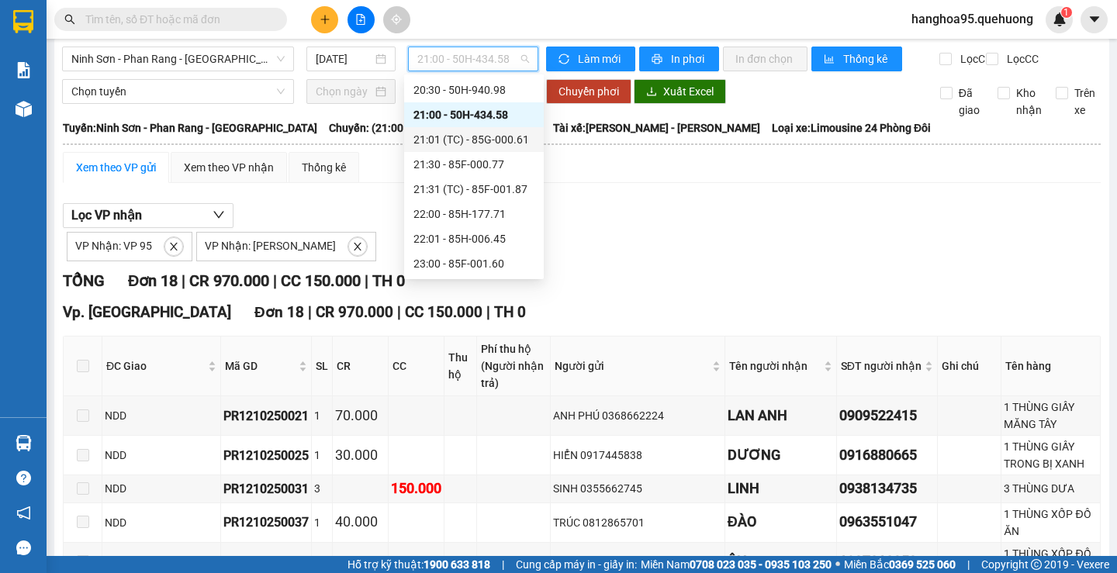
click at [475, 137] on div "21:01 (TC) - 85G-000.61" at bounding box center [473, 139] width 121 height 17
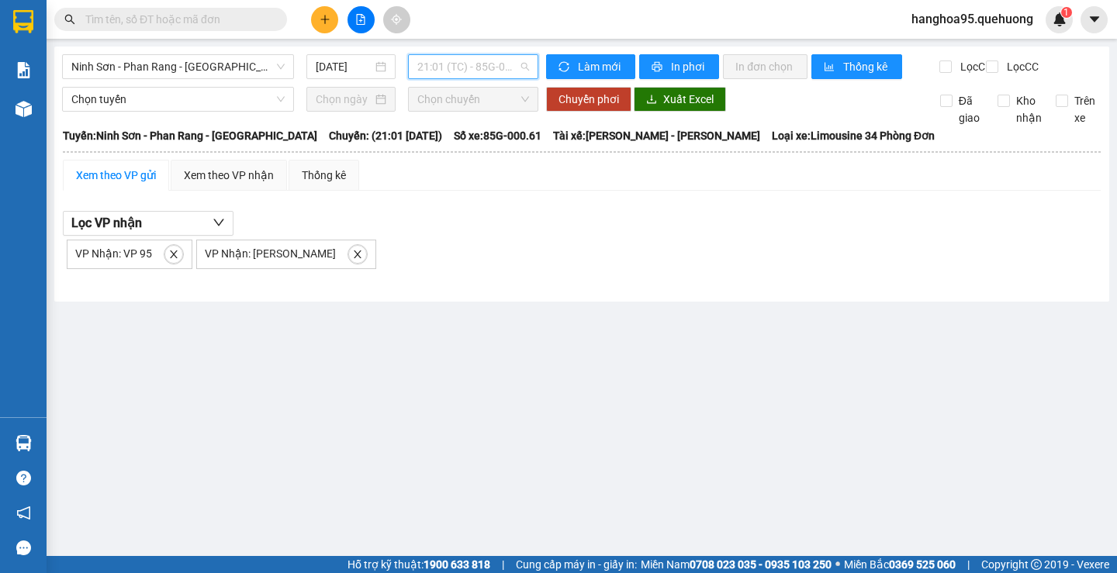
click at [510, 57] on span "21:01 (TC) - 85G-000.61" at bounding box center [473, 66] width 112 height 23
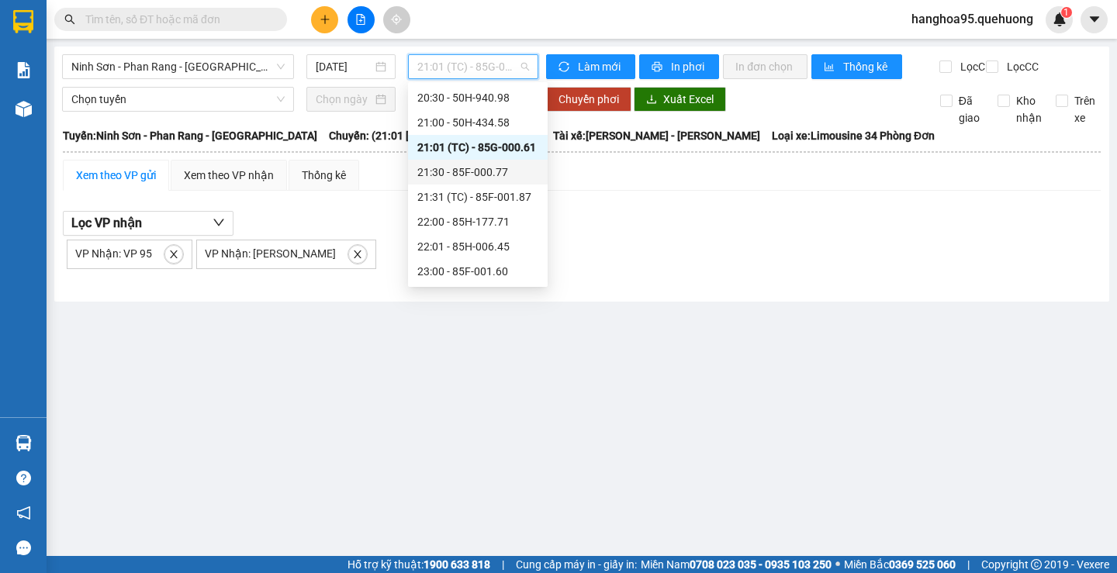
click at [488, 164] on div "21:30 - 85F-000.77" at bounding box center [477, 172] width 121 height 17
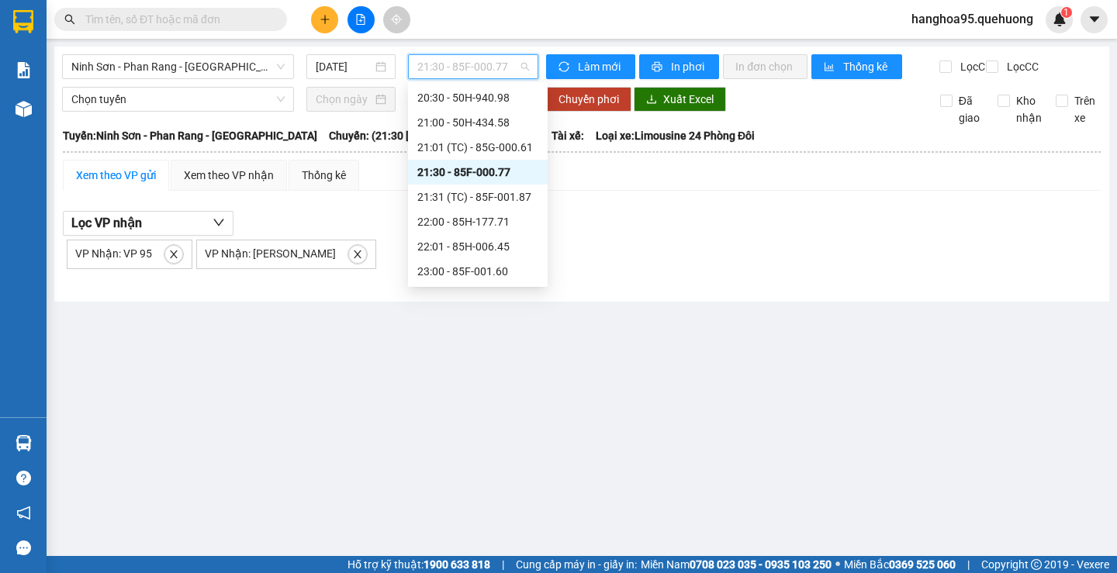
click at [527, 73] on span "21:30 - 85F-000.77" at bounding box center [473, 66] width 112 height 23
click at [500, 194] on div "21:31 (TC) - 85F-001.87" at bounding box center [477, 196] width 121 height 17
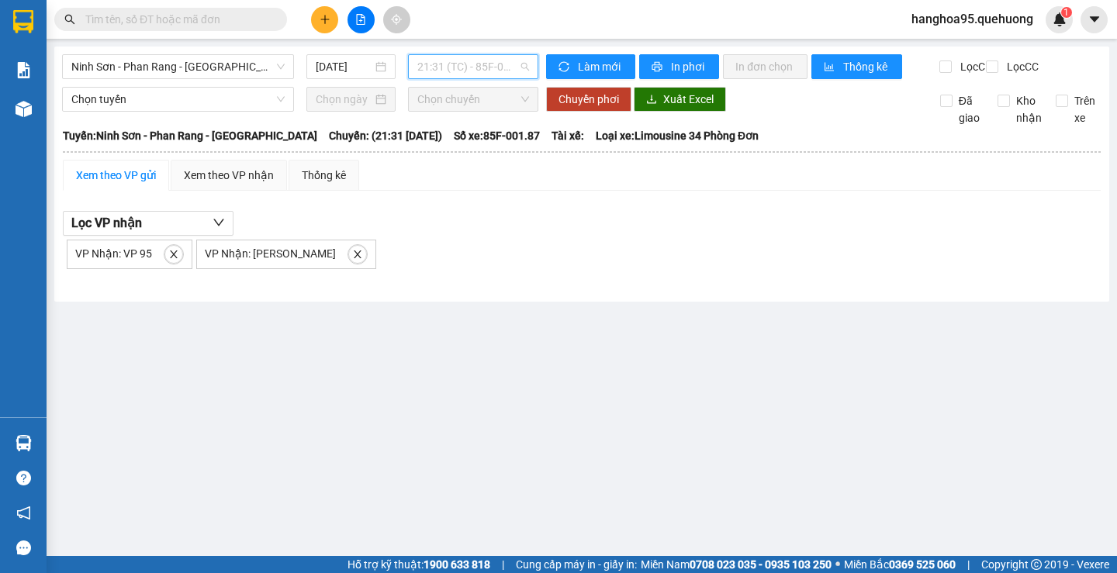
drag, startPoint x: 530, startPoint y: 67, endPoint x: 513, endPoint y: 201, distance: 134.5
click at [528, 68] on div "21:31 (TC) - 85F-001.87" at bounding box center [473, 66] width 130 height 25
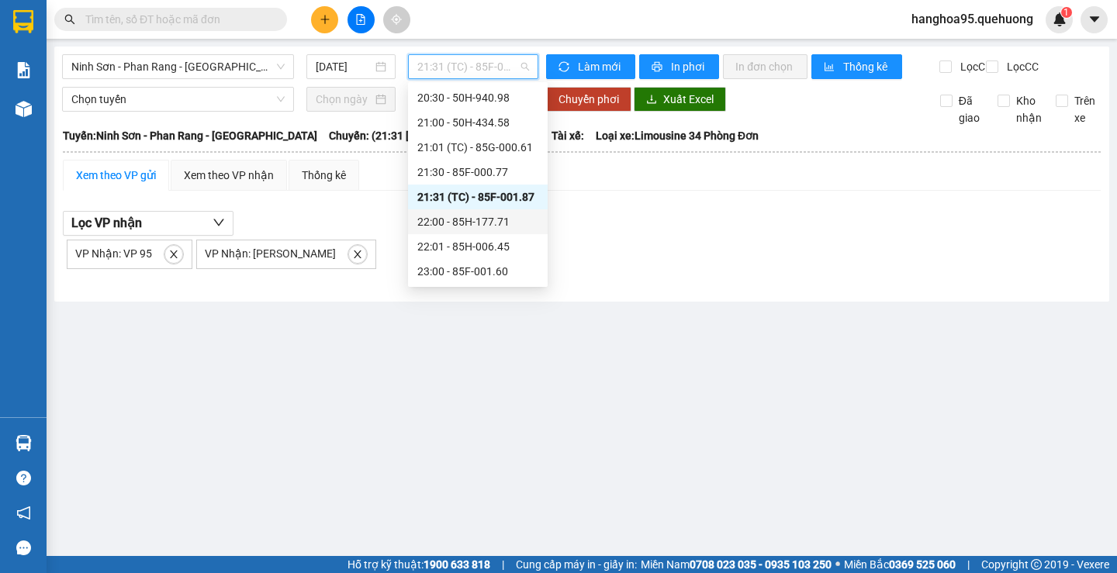
click at [497, 226] on div "22:00 - 85H-177.71" at bounding box center [477, 221] width 121 height 17
drag, startPoint x: 508, startPoint y: 61, endPoint x: 486, endPoint y: 107, distance: 51.0
click at [509, 64] on span "22:00 - 85H-177.71" at bounding box center [473, 66] width 112 height 23
click at [473, 243] on div "22:01 - 85H-006.45" at bounding box center [477, 246] width 121 height 17
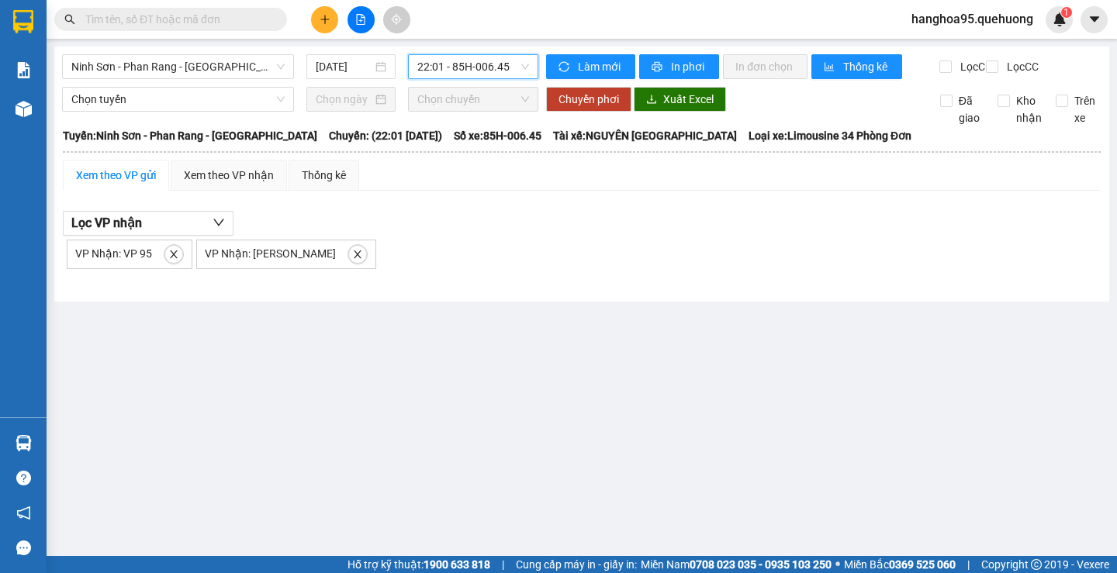
drag, startPoint x: 527, startPoint y: 67, endPoint x: 527, endPoint y: 79, distance: 12.4
click at [527, 78] on div "22:01 - 85H-006.45" at bounding box center [473, 66] width 130 height 25
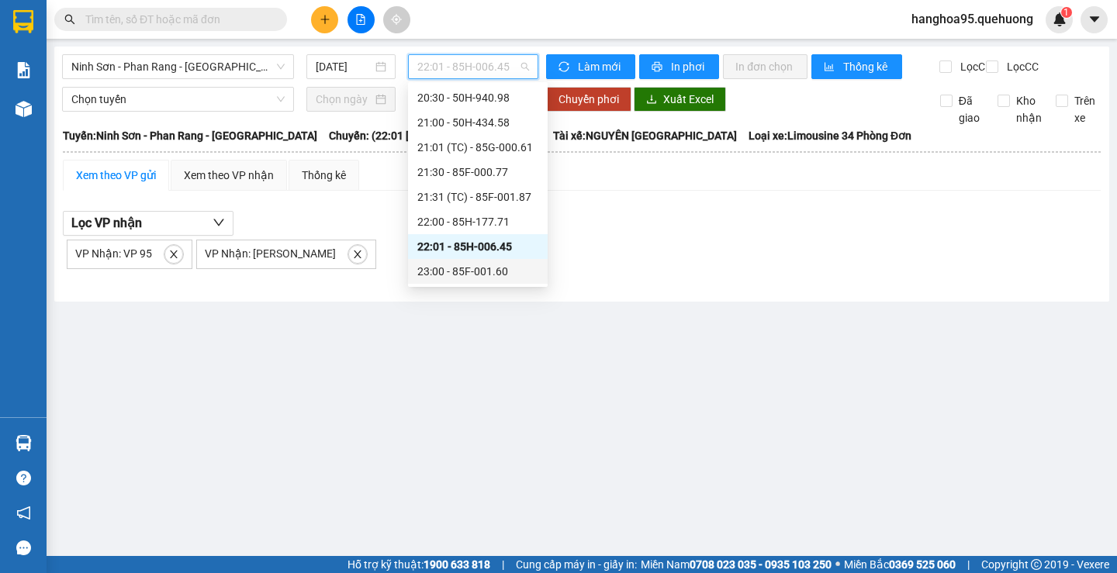
click at [493, 277] on div "23:00 - 85F-001.60" at bounding box center [477, 271] width 121 height 17
